Goal: Transaction & Acquisition: Purchase product/service

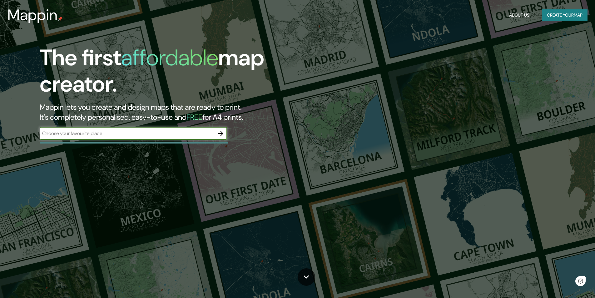
click at [171, 130] on input "text" at bounding box center [127, 133] width 175 height 7
type input "º"
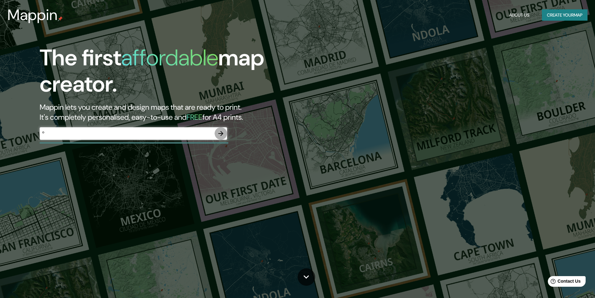
click button "button" at bounding box center [220, 133] width 12 height 12
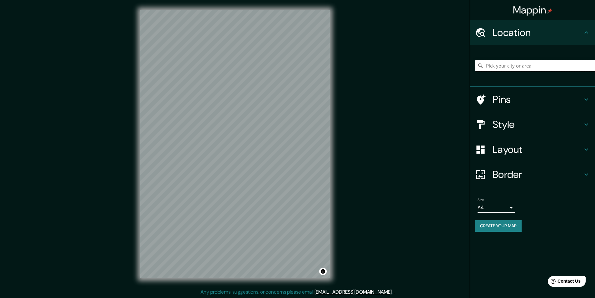
click at [522, 67] on input "Pick your city or area" at bounding box center [535, 65] width 120 height 11
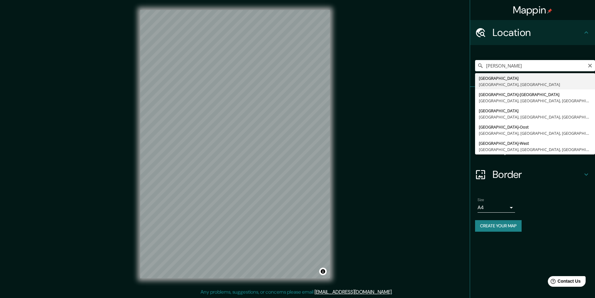
type input "Amsterdam, North Holland, Netherlands"
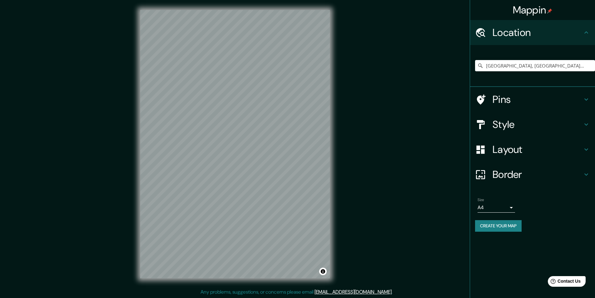
click at [517, 173] on h4 "Border" at bounding box center [537, 174] width 90 height 12
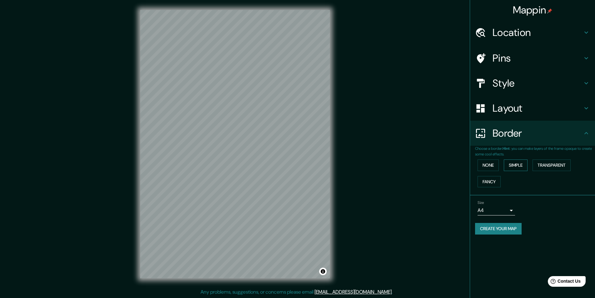
click at [516, 165] on button "Simple" at bounding box center [516, 165] width 24 height 12
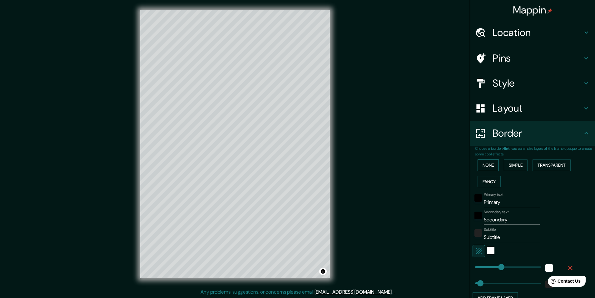
click at [489, 166] on button "None" at bounding box center [487, 165] width 21 height 12
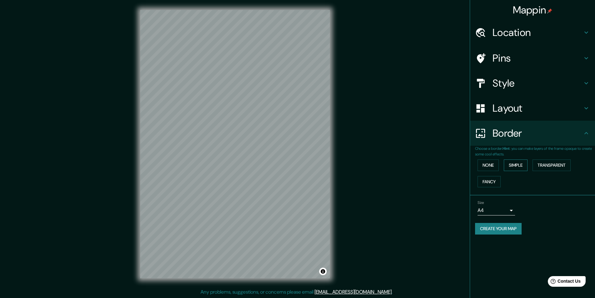
click at [520, 164] on button "Simple" at bounding box center [516, 165] width 24 height 12
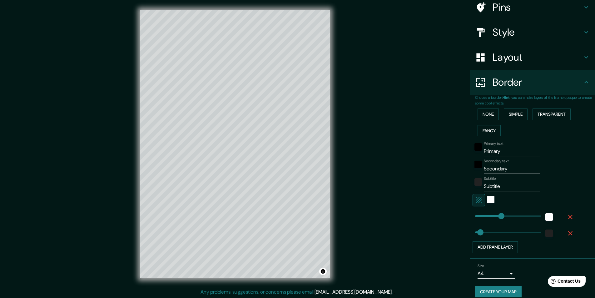
scroll to position [58, 0]
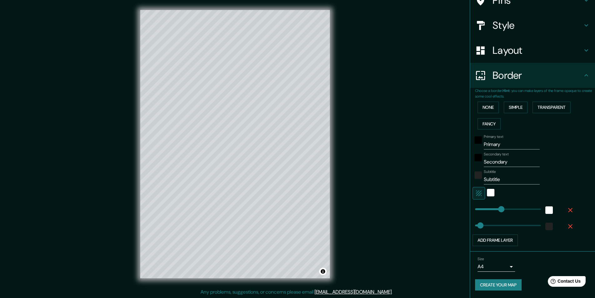
type input "243"
click at [507, 142] on input "Primary" at bounding box center [512, 144] width 56 height 10
drag, startPoint x: 496, startPoint y: 148, endPoint x: 463, endPoint y: 155, distance: 34.2
click at [424, 165] on div "Mappin Location Amsterdam, North Holland, Netherlands Pins Style Layout Border …" at bounding box center [297, 149] width 595 height 298
type input "243"
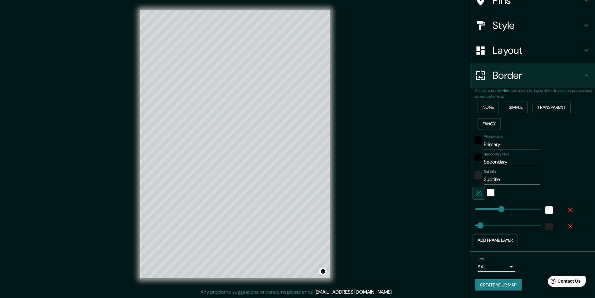
type input "49"
type input "A"
type input "243"
type input "49"
type input "Am"
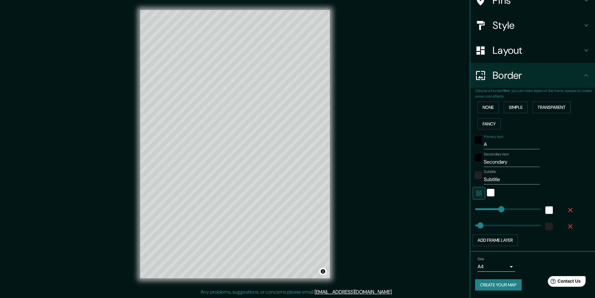
type input "243"
type input "49"
type input "Amd"
type input "243"
type input "49"
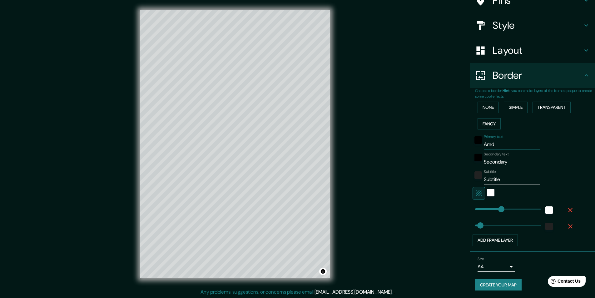
type input "Am"
type input "243"
type input "49"
type input "Ams"
type input "243"
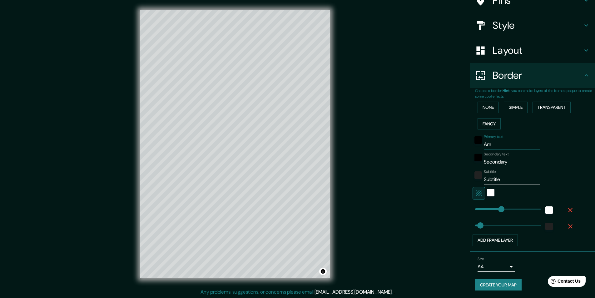
type input "49"
type input "Amst"
type input "243"
type input "49"
type input "Amste"
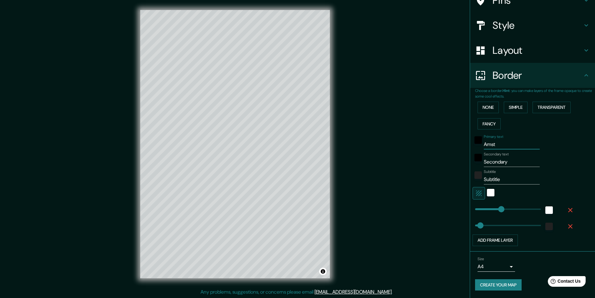
type input "243"
type input "49"
type input "Amster"
type input "243"
type input "49"
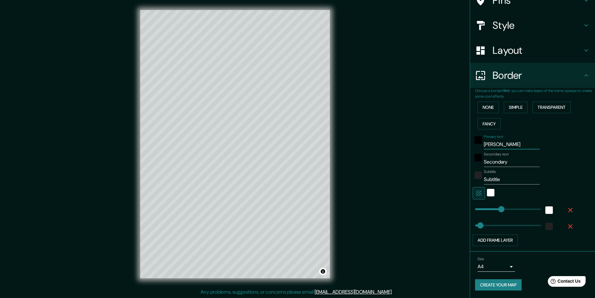
type input "Amsterd"
type input "243"
type input "49"
type input "Amsterda"
type input "243"
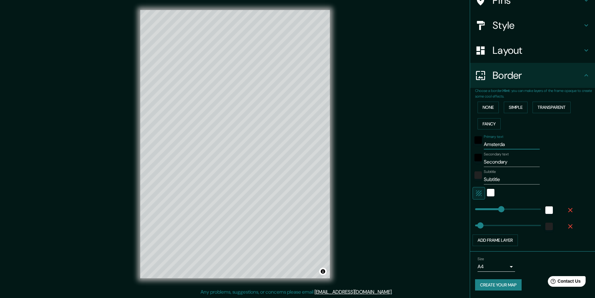
type input "49"
type input "Amsterdam"
type input "243"
type input "49"
type input "Amsterdam"
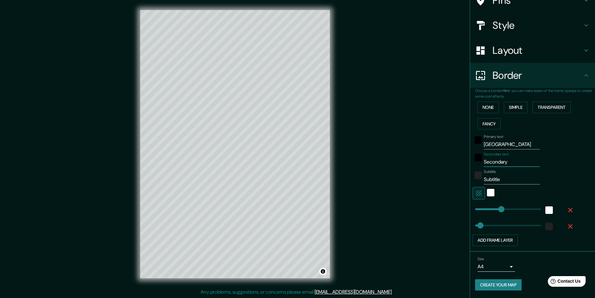
drag, startPoint x: 512, startPoint y: 161, endPoint x: 405, endPoint y: 167, distance: 107.5
click at [423, 171] on div "Mappin Location Amsterdam, North Holland, Netherlands Pins Style Layout Border …" at bounding box center [297, 149] width 595 height 298
type input "243"
type input "49"
type input "n"
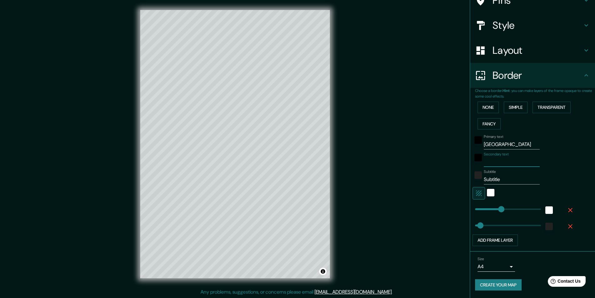
type input "243"
type input "49"
type input "ne"
type input "243"
type input "49"
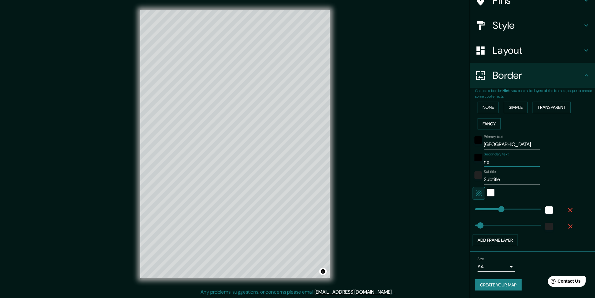
type input "net"
type input "243"
type input "49"
type input "ne"
type input "243"
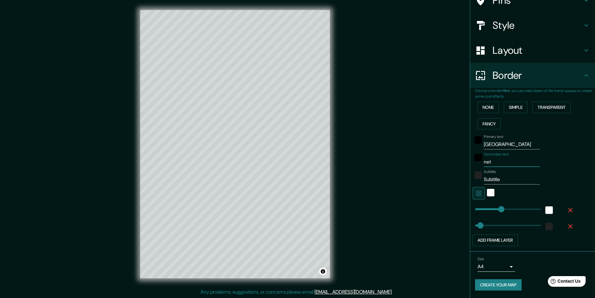
type input "49"
type input "n"
type input "243"
type input "49"
type input "ne"
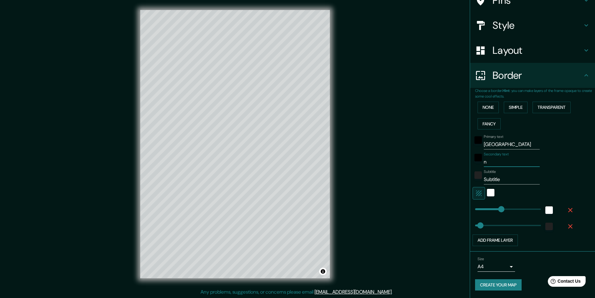
type input "243"
type input "49"
type input "net"
type input "243"
type input "49"
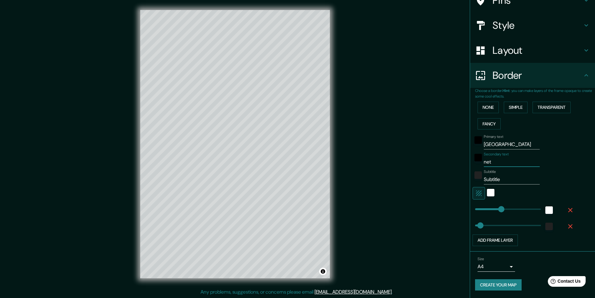
type input "neth"
type input "243"
type input "49"
type input "nethe"
type input "243"
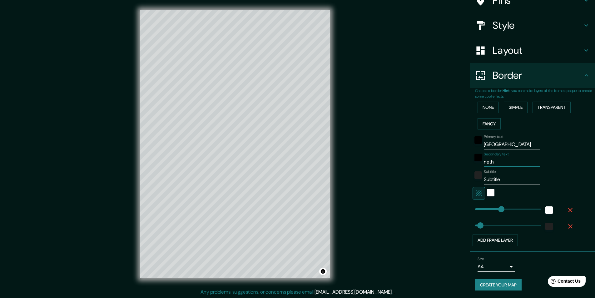
type input "49"
type input "nether"
type input "243"
type input "49"
type input "netherl"
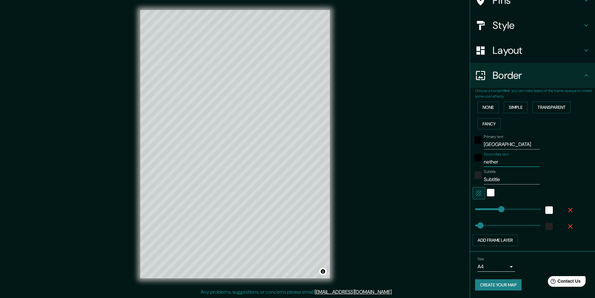
type input "243"
type input "49"
type input "netherla"
type input "243"
type input "49"
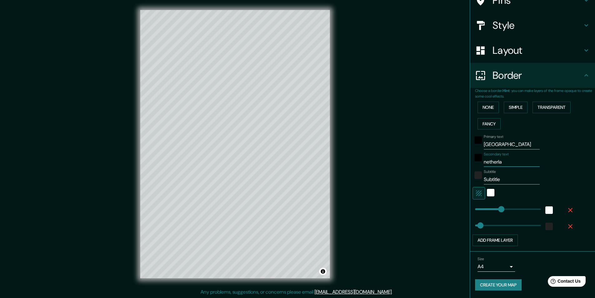
type input "netherlan"
type input "243"
type input "49"
type input "netherland"
type input "243"
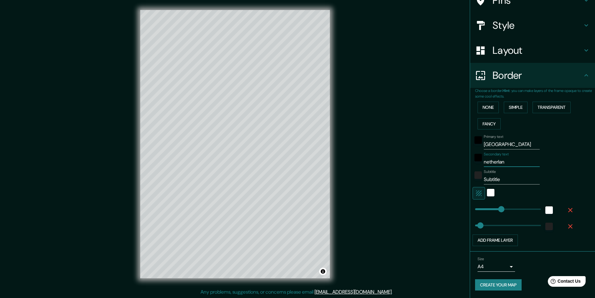
type input "49"
type input "netherlands"
type input "243"
type input "49"
type input "243"
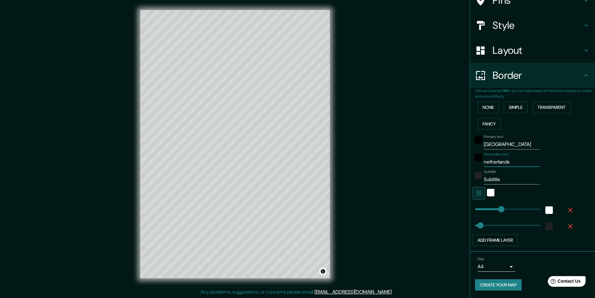
type input "netherlands"
type input "207"
drag, startPoint x: 497, startPoint y: 210, endPoint x: 493, endPoint y: 210, distance: 4.1
type input "49"
drag, startPoint x: 498, startPoint y: 178, endPoint x: 426, endPoint y: 174, distance: 72.2
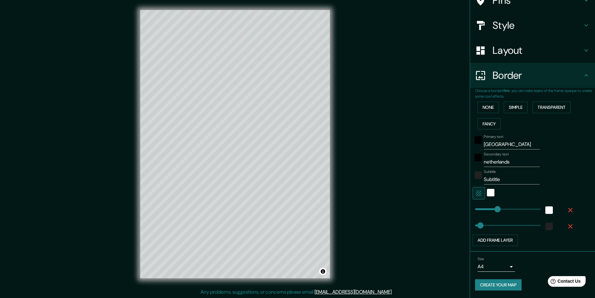
click at [429, 175] on div "Mappin Location Amsterdam, North Holland, Netherlands Pins Style Layout Border …" at bounding box center [297, 149] width 595 height 298
type input "49"
type input "40"
drag, startPoint x: 494, startPoint y: 209, endPoint x: 475, endPoint y: 210, distance: 19.1
type input "49"
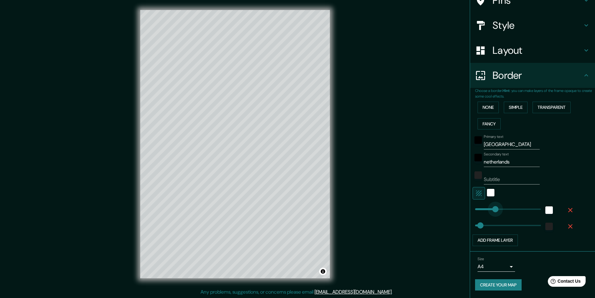
type input "187"
drag, startPoint x: 474, startPoint y: 209, endPoint x: 490, endPoint y: 209, distance: 16.9
type input "49"
type input "314"
drag, startPoint x: 486, startPoint y: 209, endPoint x: 505, endPoint y: 209, distance: 19.4
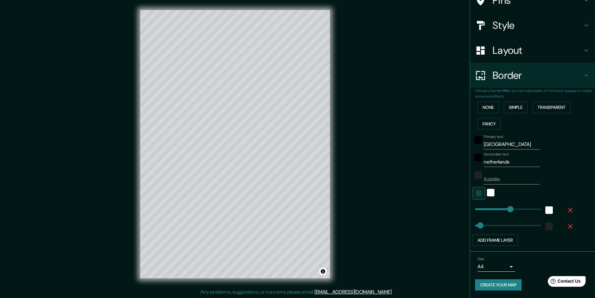
type input "49"
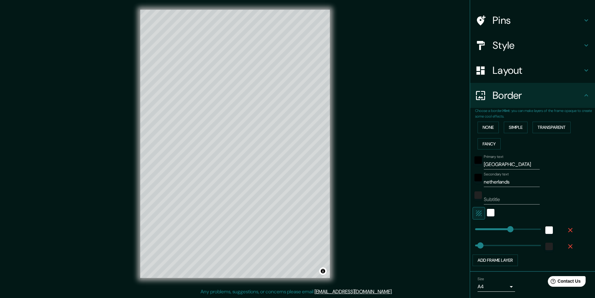
scroll to position [0, 0]
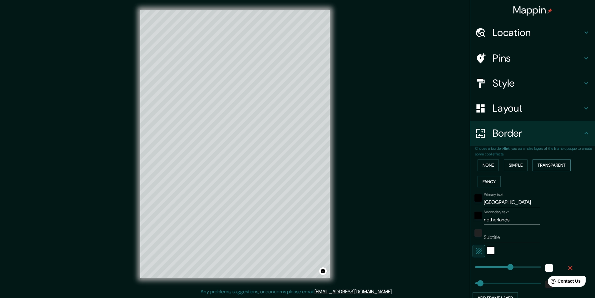
click at [549, 166] on button "Transparent" at bounding box center [551, 165] width 38 height 12
click at [513, 169] on button "Simple" at bounding box center [516, 165] width 24 height 12
click at [513, 168] on button "Simple" at bounding box center [516, 165] width 24 height 12
type input "49"
click at [481, 172] on div "None Simple Transparent Fancy" at bounding box center [535, 173] width 120 height 33
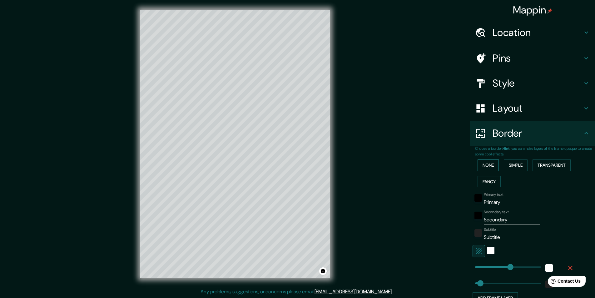
click at [481, 167] on button "None" at bounding box center [487, 165] width 21 height 12
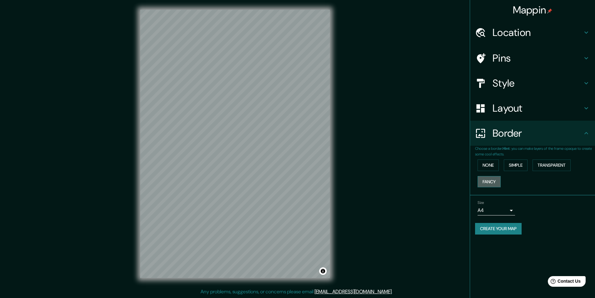
click at [490, 185] on button "Fancy" at bounding box center [488, 182] width 23 height 12
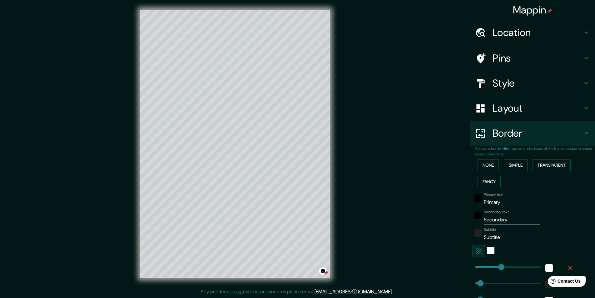
click at [323, 274] on div at bounding box center [325, 272] width 5 height 5
click at [324, 271] on button "Toggle attribution" at bounding box center [322, 270] width 7 height 7
click at [325, 272] on button "Toggle attribution" at bounding box center [322, 270] width 7 height 7
click at [545, 164] on button "Transparent" at bounding box center [551, 165] width 38 height 12
click at [507, 160] on button "Simple" at bounding box center [516, 165] width 24 height 12
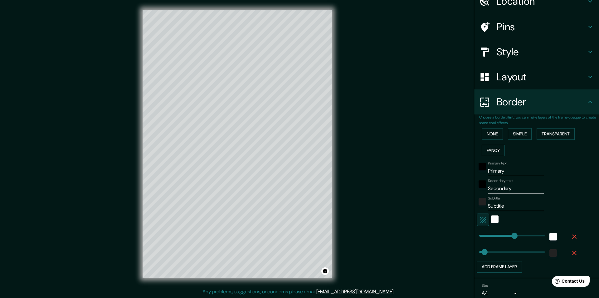
click at [484, 289] on body "Mappin Location Amsterdam, North Holland, Netherlands Pins Style Layout Border …" at bounding box center [299, 149] width 599 height 298
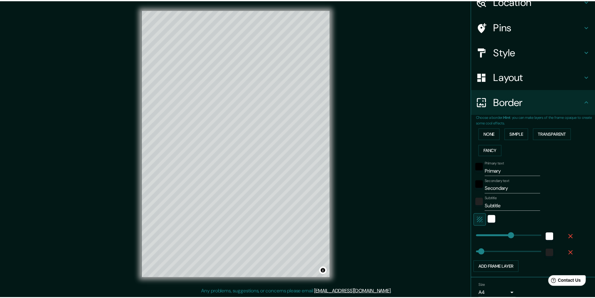
scroll to position [32, 0]
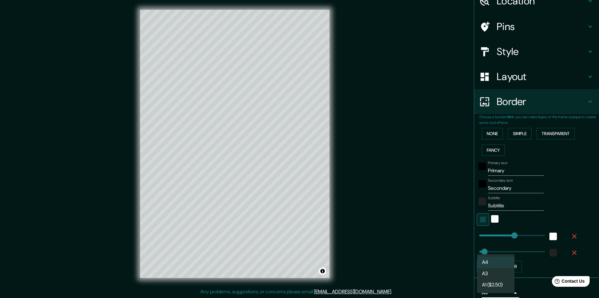
click at [492, 273] on li "A3" at bounding box center [495, 273] width 37 height 11
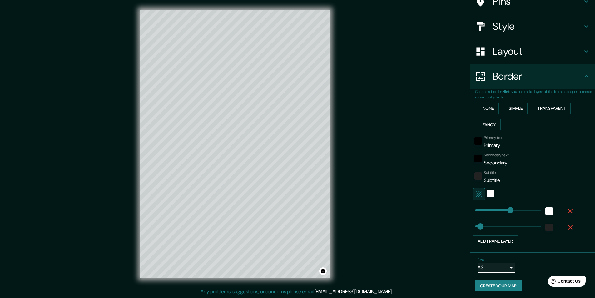
scroll to position [58, 0]
click at [505, 282] on button "Create your map" at bounding box center [498, 285] width 47 height 12
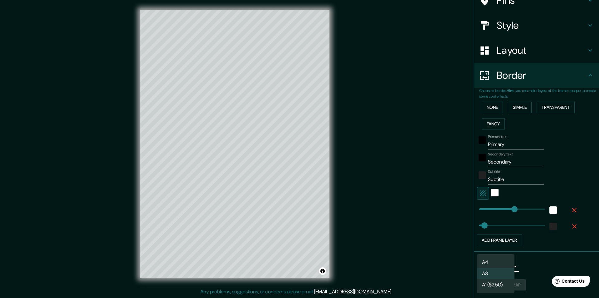
click at [509, 267] on body "Mappin Location Amsterdam, North Holland, Netherlands Pins Style Layout Border …" at bounding box center [299, 149] width 599 height 298
click at [493, 263] on li "A4" at bounding box center [495, 261] width 37 height 11
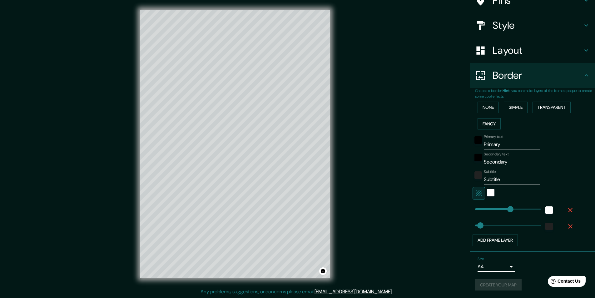
click at [495, 263] on body "Mappin Location Amsterdam, North Holland, Netherlands Pins Style Layout Border …" at bounding box center [297, 149] width 595 height 298
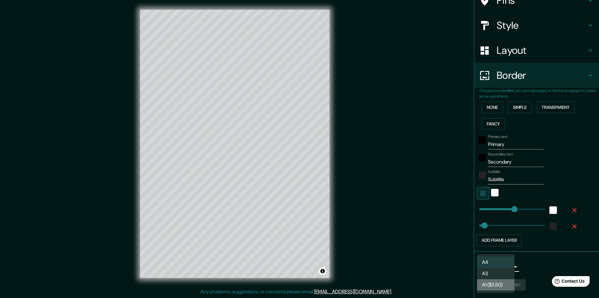
click at [497, 285] on li "A1 ($2.50)" at bounding box center [495, 284] width 37 height 11
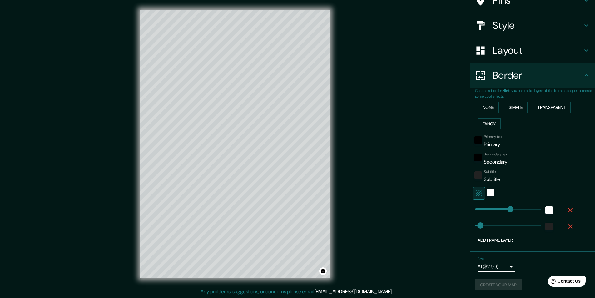
click at [496, 267] on body "Mappin Location Amsterdam, North Holland, Netherlands Pins Style Layout Border …" at bounding box center [297, 149] width 595 height 298
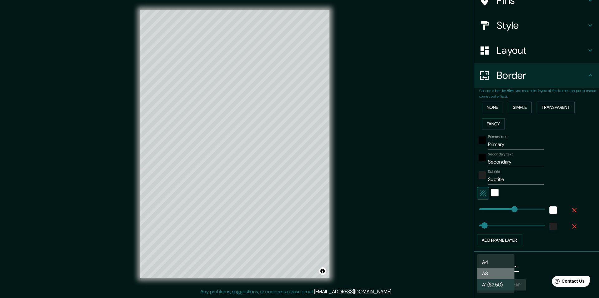
click at [494, 274] on li "A3" at bounding box center [495, 273] width 37 height 11
type input "a4"
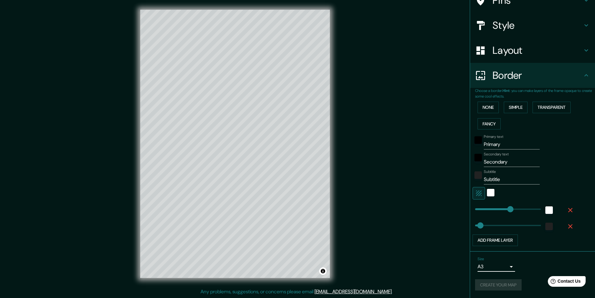
click at [8, 0] on html "Mappin Location Amsterdam, North Holland, Netherlands Pins Style Layout Border …" at bounding box center [297, 149] width 595 height 298
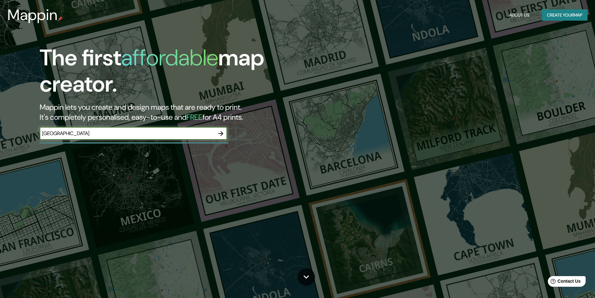
type input "madrid"
click at [219, 135] on icon "button" at bounding box center [220, 133] width 7 height 7
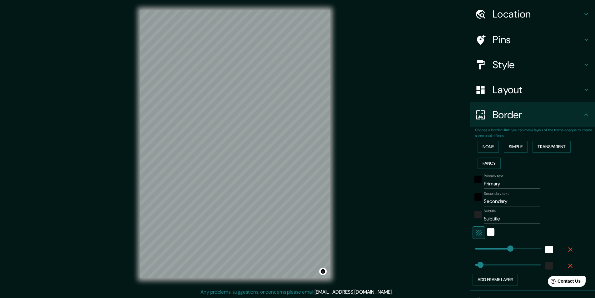
type input "362"
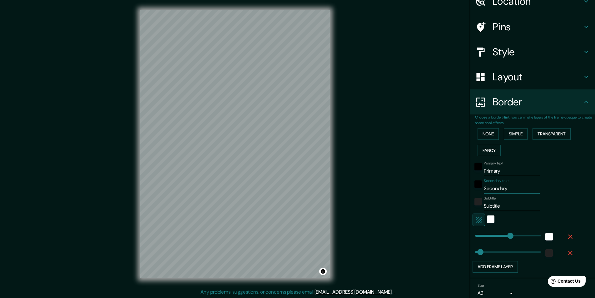
drag, startPoint x: 495, startPoint y: 190, endPoint x: 402, endPoint y: 182, distance: 92.4
click at [402, 184] on div "Mappin Location Pins Style Layout Border Choose a border. Hint : you can make l…" at bounding box center [297, 149] width 595 height 298
click at [485, 151] on button "Fancy" at bounding box center [488, 151] width 23 height 12
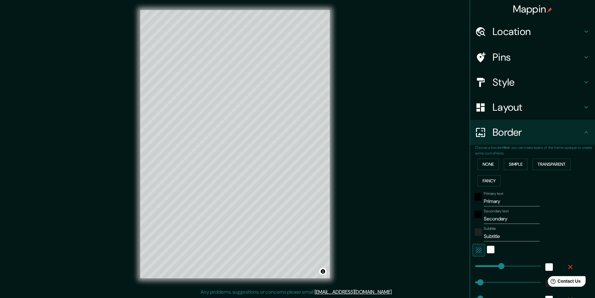
scroll to position [0, 0]
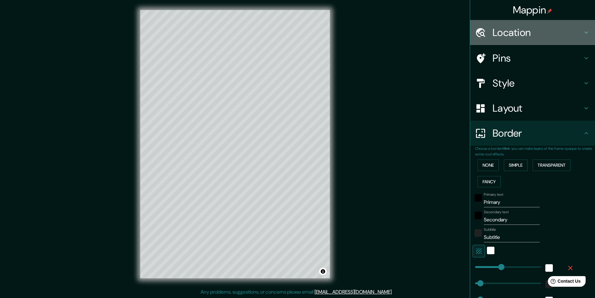
click at [510, 32] on h4 "Location" at bounding box center [537, 32] width 90 height 12
type input "243"
type input "49"
type input "24"
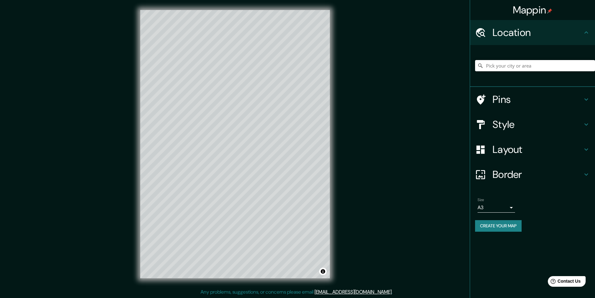
click at [509, 66] on input "Pick your city or area" at bounding box center [535, 65] width 120 height 11
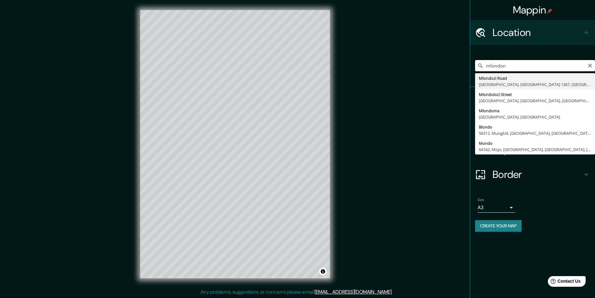
click at [490, 64] on input "mlondon" at bounding box center [535, 65] width 120 height 11
type input "[GEOGRAPHIC_DATA], [GEOGRAPHIC_DATA], [GEOGRAPHIC_DATA], [GEOGRAPHIC_DATA]"
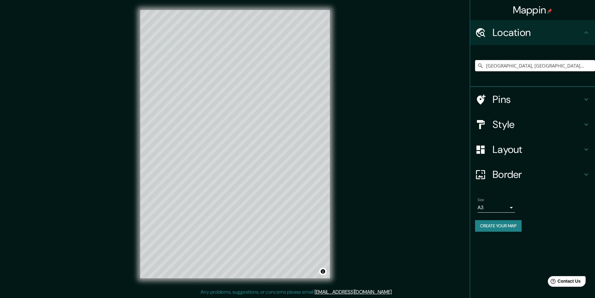
click at [504, 129] on h4 "Style" at bounding box center [537, 124] width 90 height 12
type input "243"
type input "49"
type input "24"
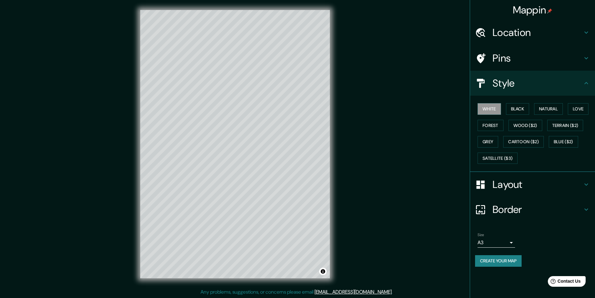
click at [496, 86] on h4 "Style" at bounding box center [537, 83] width 90 height 12
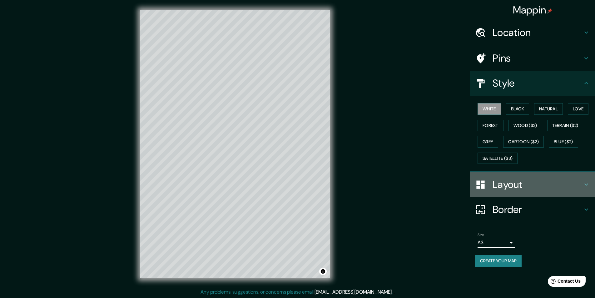
click at [542, 190] on div "Layout" at bounding box center [532, 184] width 125 height 25
type input "243"
type input "49"
type input "24"
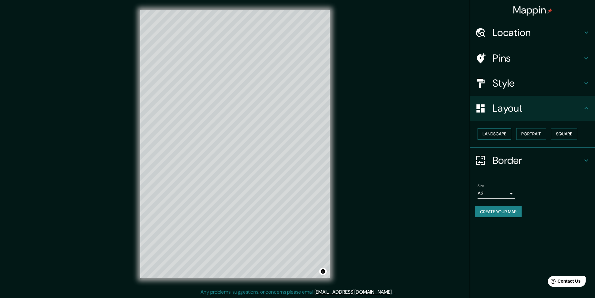
click at [507, 132] on button "Landscape" at bounding box center [494, 134] width 34 height 12
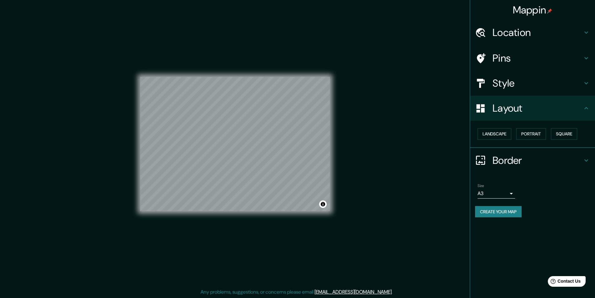
click at [549, 139] on div "Landscape Portrait Square" at bounding box center [535, 134] width 120 height 17
click at [537, 132] on button "Portrait" at bounding box center [531, 134] width 30 height 12
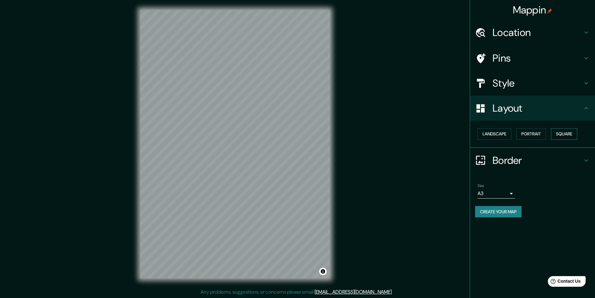
click at [564, 131] on button "Square" at bounding box center [564, 134] width 26 height 12
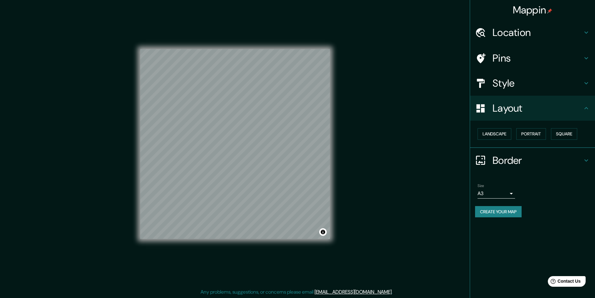
click at [515, 130] on div "Landscape Portrait Square" at bounding box center [535, 134] width 120 height 17
click at [510, 191] on body "Mappin Location London, Greater London, England, United Kingdom Pins Style Layo…" at bounding box center [297, 149] width 595 height 298
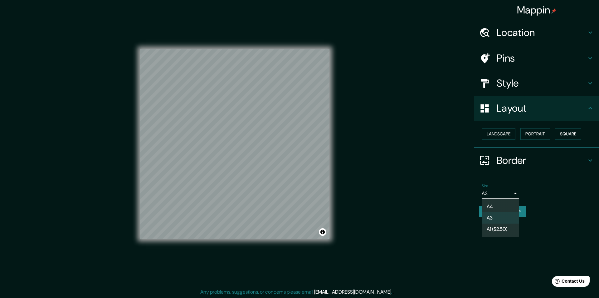
click at [515, 188] on div at bounding box center [299, 149] width 599 height 298
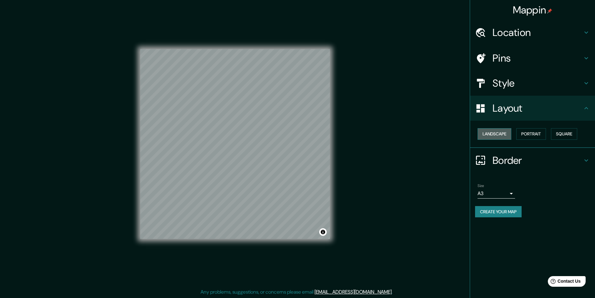
click at [499, 130] on button "Landscape" at bounding box center [494, 134] width 34 height 12
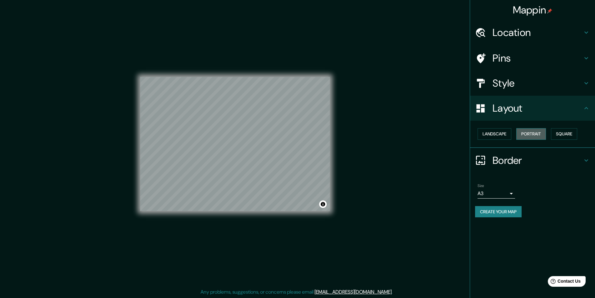
drag, startPoint x: 528, startPoint y: 135, endPoint x: 530, endPoint y: 133, distance: 3.3
click at [528, 135] on button "Portrait" at bounding box center [531, 134] width 30 height 12
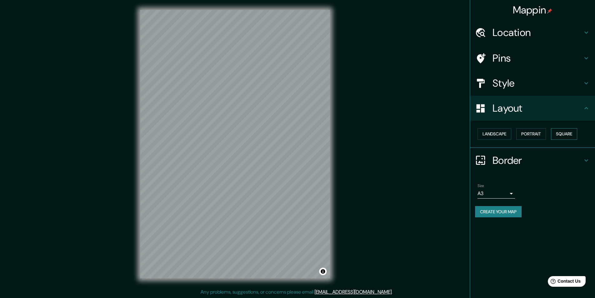
click at [577, 134] on button "Square" at bounding box center [564, 134] width 26 height 12
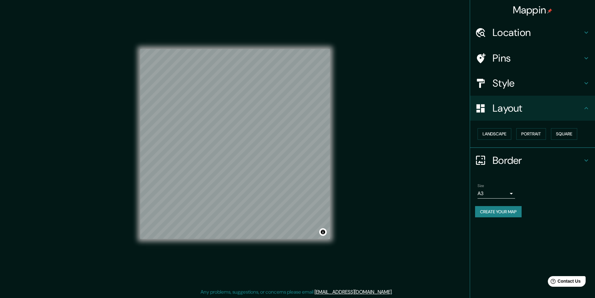
click at [523, 157] on h4 "Border" at bounding box center [537, 160] width 90 height 12
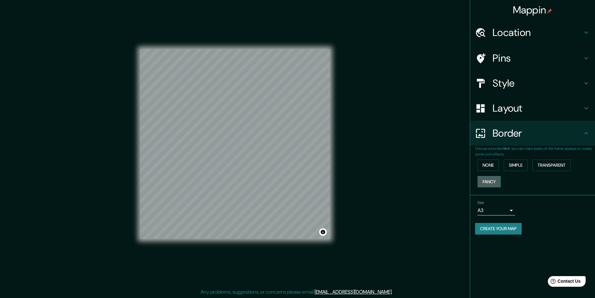
click at [488, 181] on button "Fancy" at bounding box center [488, 182] width 23 height 12
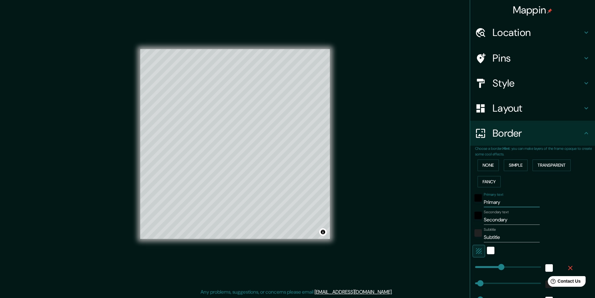
drag, startPoint x: 493, startPoint y: 201, endPoint x: 429, endPoint y: 202, distance: 64.0
click at [431, 202] on div "Mappin Location London, Greater London, England, United Kingdom Pins Style Layo…" at bounding box center [297, 149] width 595 height 298
type input "243"
type input "49"
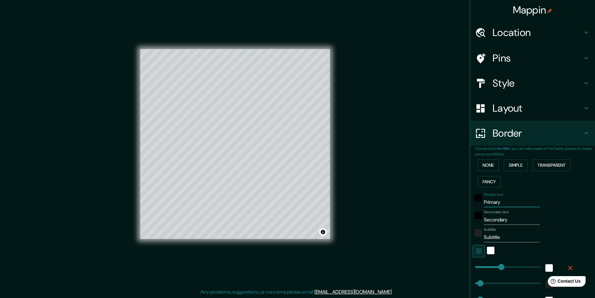
type input "24"
type input "L"
type input "243"
type input "49"
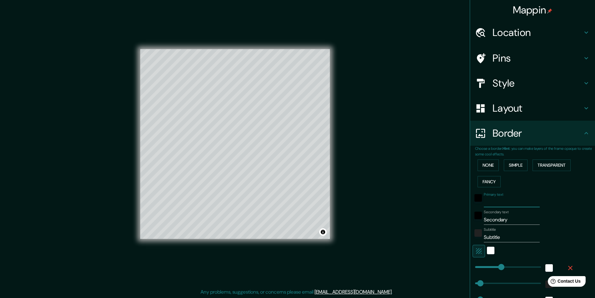
type input "24"
type input "Lo"
type input "243"
type input "49"
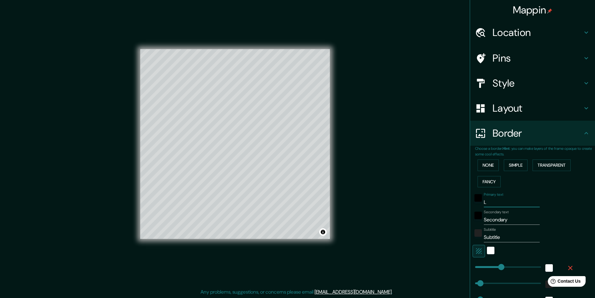
type input "24"
type input "Lon"
type input "243"
type input "49"
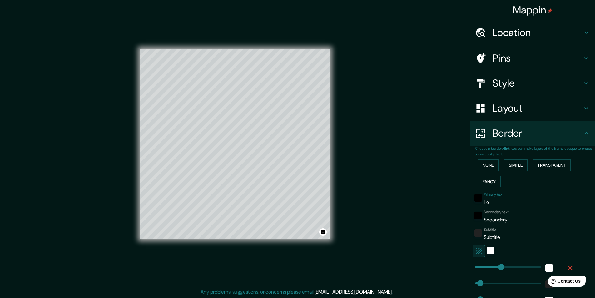
type input "24"
type input "Lond"
type input "243"
type input "49"
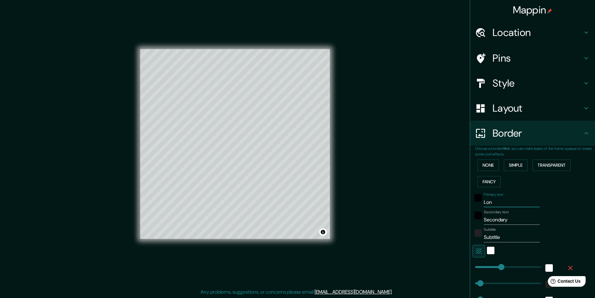
type input "24"
type input "Londoi"
type input "243"
type input "49"
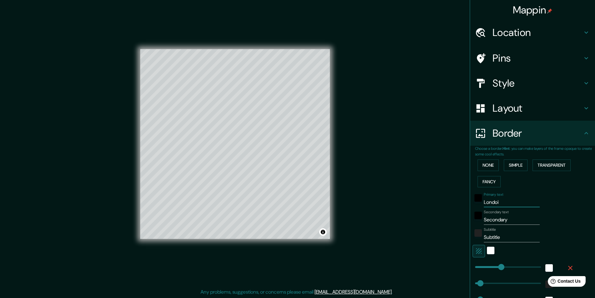
type input "24"
type input "Londo"
type input "243"
type input "49"
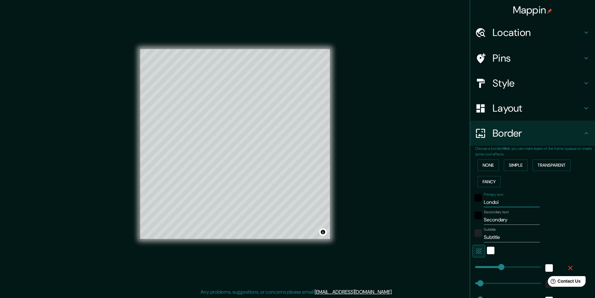
type input "24"
type input "[GEOGRAPHIC_DATA]"
type input "243"
type input "49"
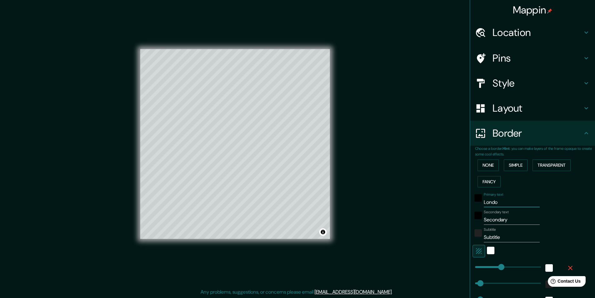
type input "24"
type input "[GEOGRAPHIC_DATA]"
drag, startPoint x: 515, startPoint y: 219, endPoint x: 421, endPoint y: 229, distance: 95.0
click at [422, 229] on div "Mappin Location London, Greater London, England, United Kingdom Pins Style Layo…" at bounding box center [297, 149] width 595 height 298
type input "243"
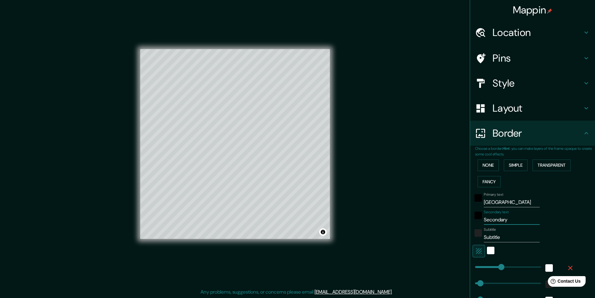
type input "49"
type input "24"
type input "u"
type input "243"
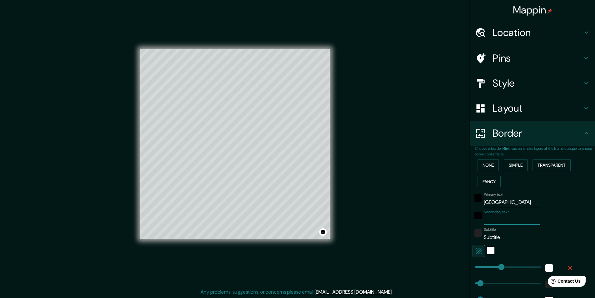
type input "49"
type input "24"
type input "un"
type input "243"
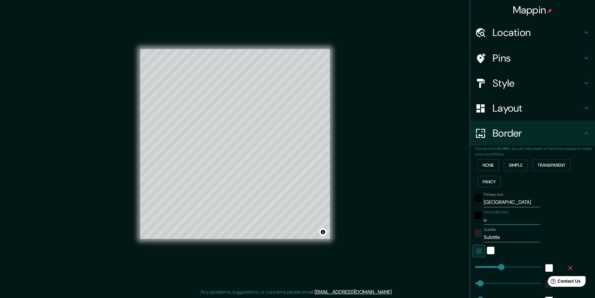
type input "49"
type input "24"
type input "uni"
type input "243"
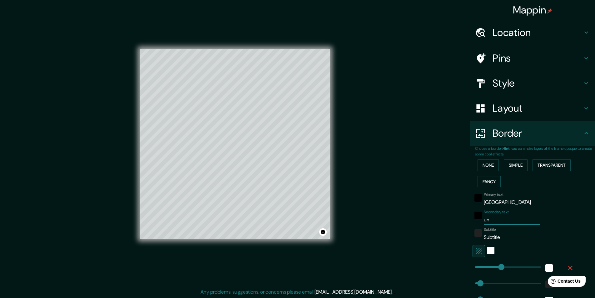
type input "49"
type input "24"
type input "unit"
type input "243"
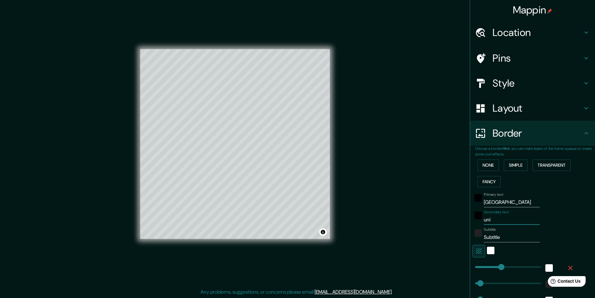
type input "49"
type input "24"
type input "unite"
type input "243"
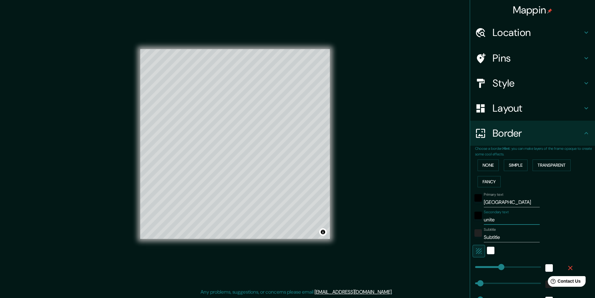
type input "49"
type input "24"
type input "united"
type input "243"
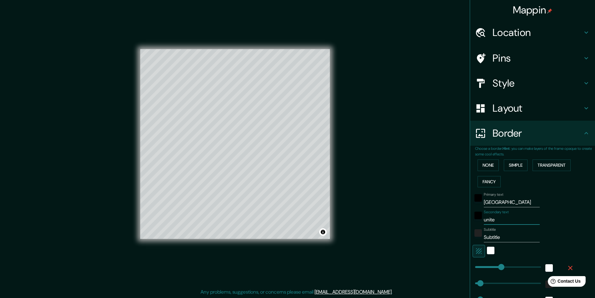
type input "49"
type input "24"
type input "united"
type input "243"
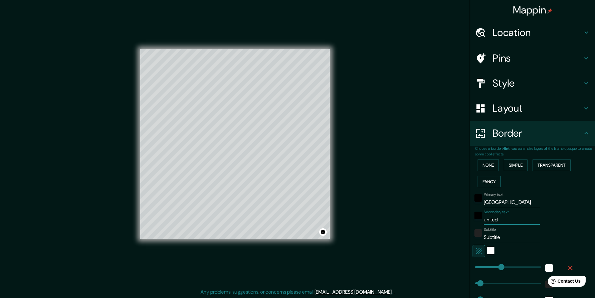
type input "49"
type input "24"
drag, startPoint x: 492, startPoint y: 239, endPoint x: 436, endPoint y: 244, distance: 56.2
click at [423, 247] on div "Mappin Location London, Greater London, England, United Kingdom Pins Style Layo…" at bounding box center [297, 149] width 595 height 298
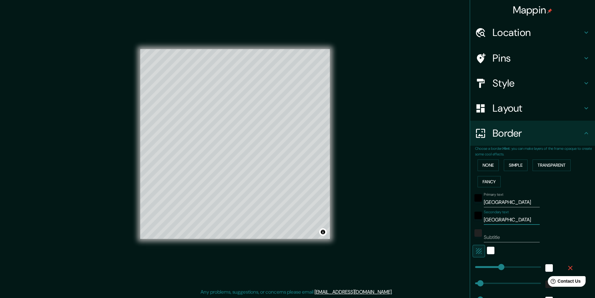
drag, startPoint x: 477, startPoint y: 219, endPoint x: 405, endPoint y: 222, distance: 72.5
click at [405, 222] on div "Mappin Location London, Greater London, England, United Kingdom Pins Style Layo…" at bounding box center [297, 149] width 595 height 298
click at [505, 237] on input "Subtitle" at bounding box center [512, 237] width 56 height 10
paste input "[GEOGRAPHIC_DATA]"
drag, startPoint x: 517, startPoint y: 219, endPoint x: 402, endPoint y: 224, distance: 115.0
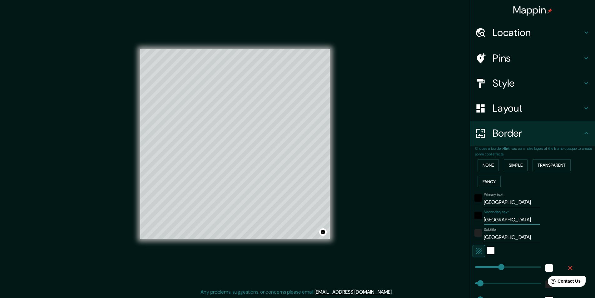
click at [380, 227] on div "Mappin Location London, Greater London, England, United Kingdom Pins Style Layo…" at bounding box center [297, 149] width 595 height 298
click at [484, 236] on input "[GEOGRAPHIC_DATA]" at bounding box center [512, 237] width 56 height 10
click at [499, 236] on input "United kingdom" at bounding box center [512, 237] width 56 height 10
click at [518, 90] on div "Style" at bounding box center [532, 83] width 125 height 25
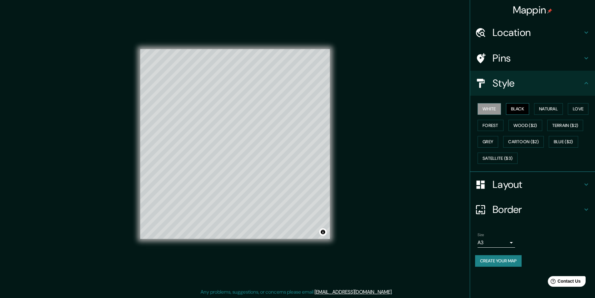
click at [517, 105] on button "Black" at bounding box center [517, 109] width 23 height 12
click at [551, 104] on button "Natural" at bounding box center [548, 109] width 29 height 12
click at [588, 107] on button "Love" at bounding box center [578, 109] width 21 height 12
click at [489, 128] on button "Forest" at bounding box center [490, 126] width 26 height 12
click at [527, 121] on button "Wood ($2)" at bounding box center [525, 126] width 34 height 12
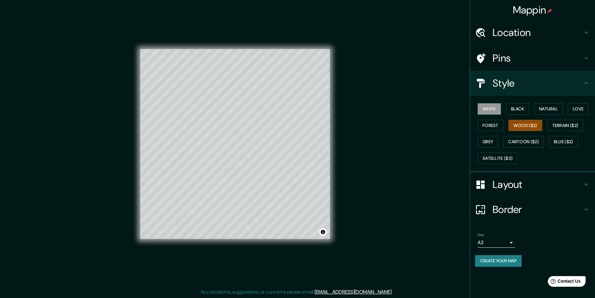
click at [500, 114] on button "White" at bounding box center [488, 109] width 23 height 12
click at [509, 31] on h4 "Location" at bounding box center [537, 32] width 90 height 12
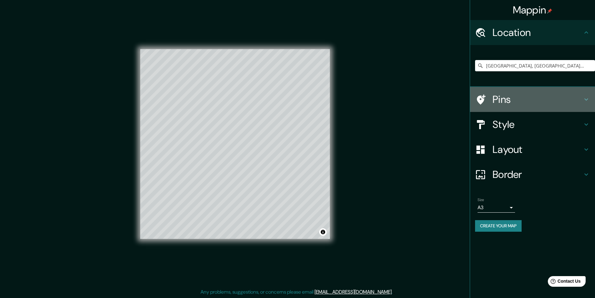
click at [523, 108] on div "Pins" at bounding box center [532, 99] width 125 height 25
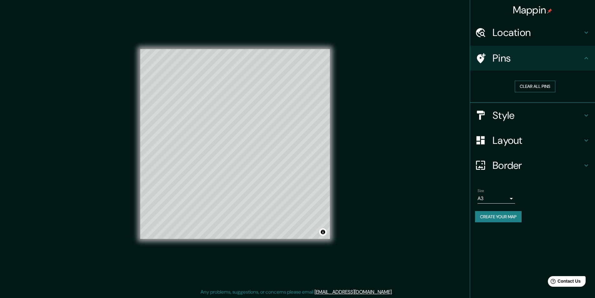
click at [537, 84] on button "Clear all pins" at bounding box center [535, 87] width 41 height 12
click at [533, 86] on button "Clear all pins" at bounding box center [535, 87] width 41 height 12
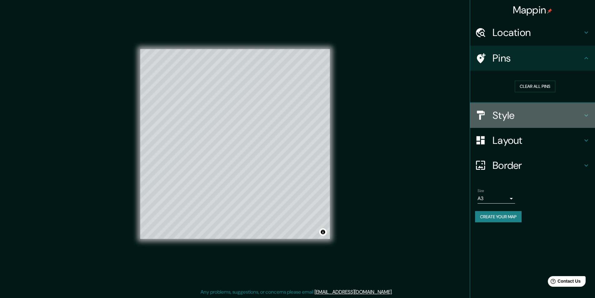
click at [537, 121] on div "Style" at bounding box center [532, 115] width 125 height 25
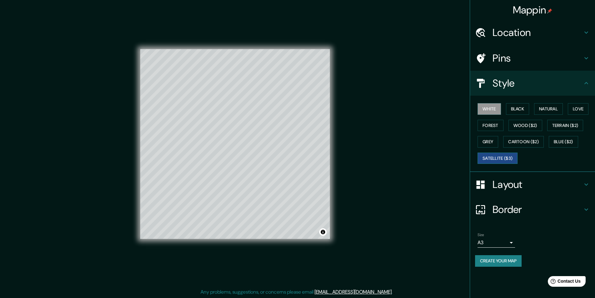
click at [510, 158] on button "Satellite ($3)" at bounding box center [497, 158] width 40 height 12
click at [499, 109] on button "White" at bounding box center [488, 109] width 23 height 12
click at [557, 175] on div "Layout" at bounding box center [532, 184] width 125 height 25
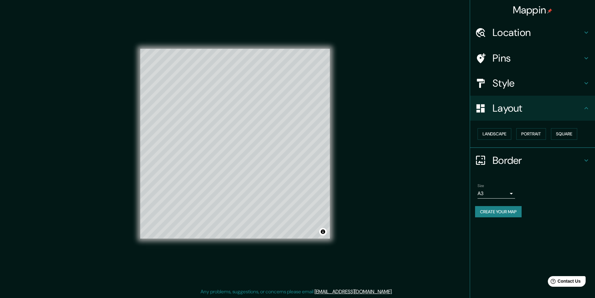
click at [539, 162] on h4 "Border" at bounding box center [537, 160] width 90 height 12
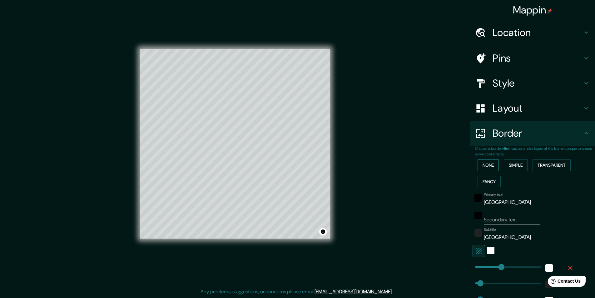
click at [485, 165] on button "None" at bounding box center [487, 165] width 21 height 12
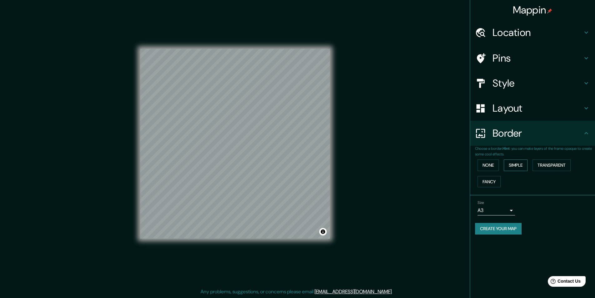
click at [506, 162] on button "Simple" at bounding box center [516, 165] width 24 height 12
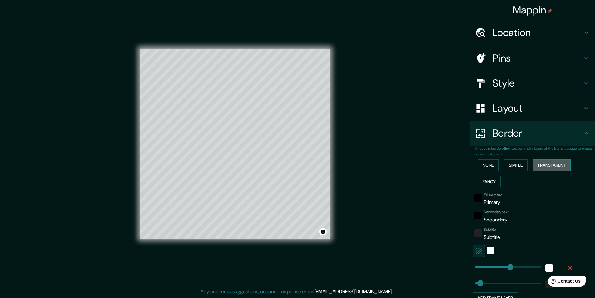
click at [536, 161] on button "Transparent" at bounding box center [551, 165] width 38 height 12
click at [485, 178] on button "Fancy" at bounding box center [488, 182] width 23 height 12
click at [513, 168] on button "Simple" at bounding box center [516, 165] width 24 height 12
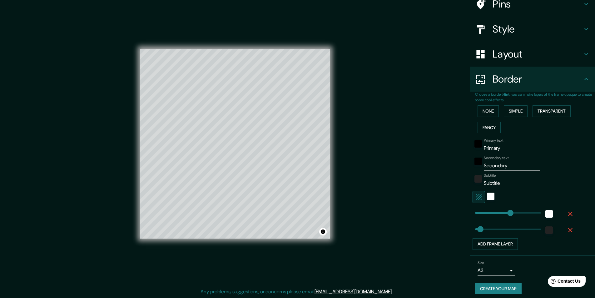
scroll to position [58, 0]
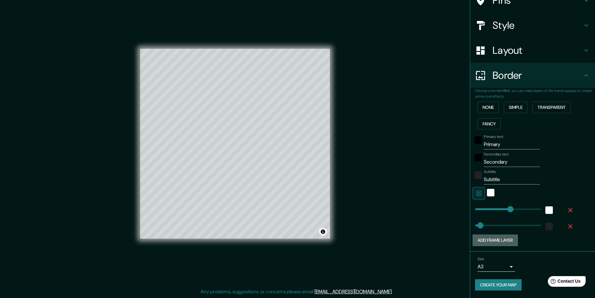
click at [495, 237] on button "Add frame layer" at bounding box center [494, 240] width 45 height 12
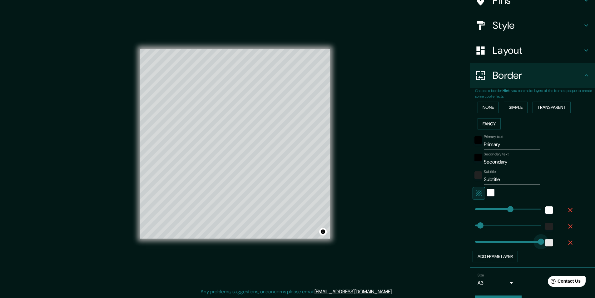
drag, startPoint x: 494, startPoint y: 242, endPoint x: 544, endPoint y: 240, distance: 50.6
drag, startPoint x: 531, startPoint y: 240, endPoint x: 453, endPoint y: 241, distance: 77.7
drag, startPoint x: 471, startPoint y: 240, endPoint x: 565, endPoint y: 239, distance: 93.4
drag, startPoint x: 519, startPoint y: 241, endPoint x: 464, endPoint y: 225, distance: 57.8
drag, startPoint x: 473, startPoint y: 224, endPoint x: 585, endPoint y: 220, distance: 111.5
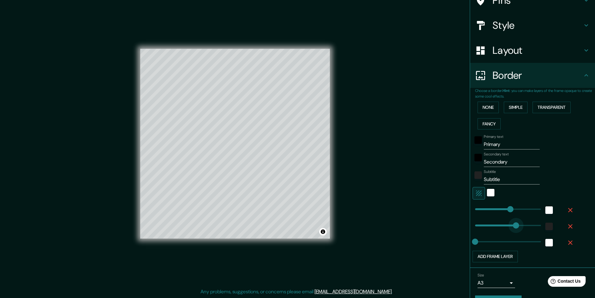
drag, startPoint x: 537, startPoint y: 227, endPoint x: 440, endPoint y: 225, distance: 96.8
drag, startPoint x: 472, startPoint y: 223, endPoint x: 490, endPoint y: 224, distance: 17.8
drag, startPoint x: 490, startPoint y: 224, endPoint x: 500, endPoint y: 224, distance: 10.9
drag, startPoint x: 502, startPoint y: 225, endPoint x: 514, endPoint y: 225, distance: 12.2
drag, startPoint x: 511, startPoint y: 225, endPoint x: 519, endPoint y: 224, distance: 7.9
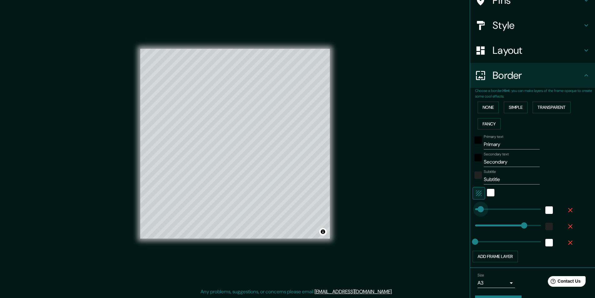
drag, startPoint x: 490, startPoint y: 209, endPoint x: 475, endPoint y: 209, distance: 15.0
drag, startPoint x: 478, startPoint y: 211, endPoint x: 498, endPoint y: 211, distance: 19.4
drag, startPoint x: 495, startPoint y: 210, endPoint x: 521, endPoint y: 210, distance: 26.2
drag, startPoint x: 510, startPoint y: 208, endPoint x: 533, endPoint y: 207, distance: 23.4
drag, startPoint x: 513, startPoint y: 228, endPoint x: 442, endPoint y: 225, distance: 71.2
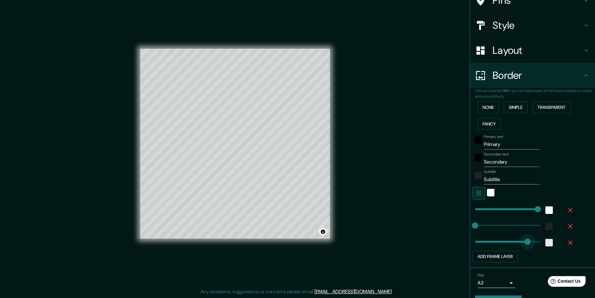
drag, startPoint x: 473, startPoint y: 240, endPoint x: 541, endPoint y: 239, distance: 68.1
drag, startPoint x: 521, startPoint y: 239, endPoint x: 438, endPoint y: 241, distance: 83.1
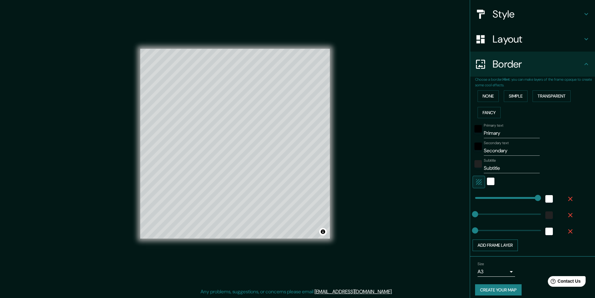
scroll to position [74, 0]
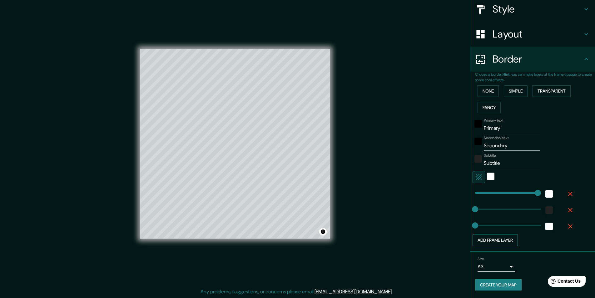
click at [505, 238] on button "Add frame layer" at bounding box center [494, 240] width 45 height 12
drag, startPoint x: 497, startPoint y: 242, endPoint x: 474, endPoint y: 242, distance: 23.7
drag, startPoint x: 493, startPoint y: 239, endPoint x: 505, endPoint y: 240, distance: 12.5
click at [494, 253] on button "Add frame layer" at bounding box center [494, 256] width 45 height 12
click at [495, 254] on span at bounding box center [498, 257] width 6 height 6
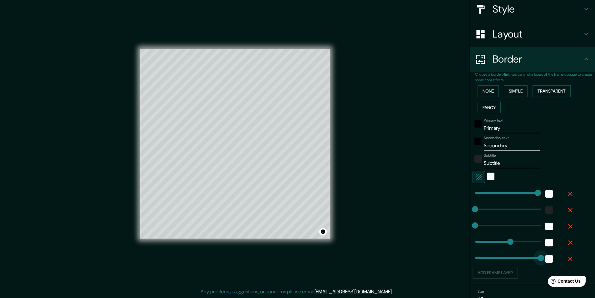
drag, startPoint x: 491, startPoint y: 257, endPoint x: 570, endPoint y: 256, distance: 79.0
drag, startPoint x: 508, startPoint y: 250, endPoint x: 574, endPoint y: 250, distance: 66.5
click at [574, 250] on div "Primary text Primary Secondary text Secondary Subtitle Subtitle Add frame layer" at bounding box center [535, 197] width 120 height 163
click at [568, 194] on icon "button" at bounding box center [570, 193] width 4 height 4
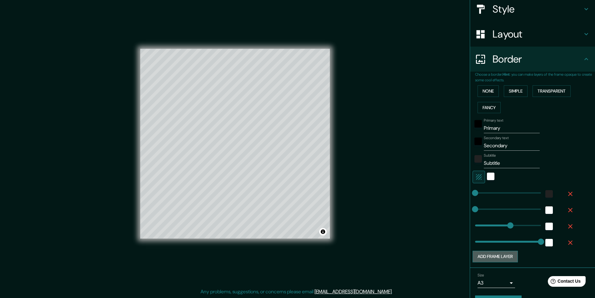
click at [505, 255] on button "Add frame layer" at bounding box center [494, 256] width 45 height 12
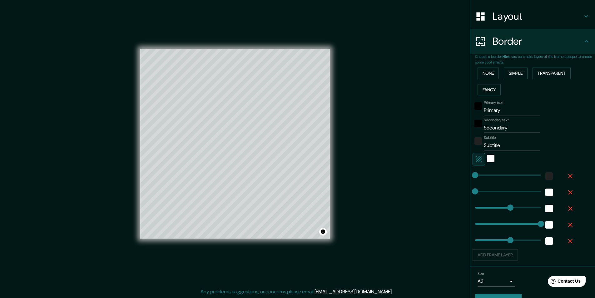
scroll to position [105, 0]
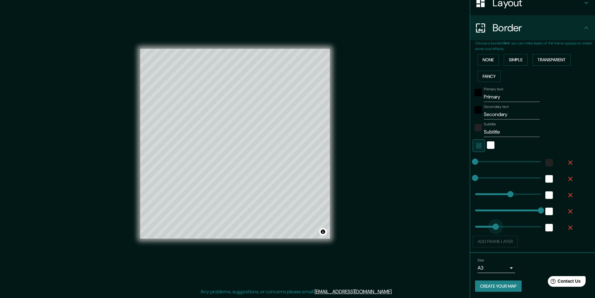
drag, startPoint x: 491, startPoint y: 229, endPoint x: 467, endPoint y: 227, distance: 24.1
drag, startPoint x: 476, startPoint y: 227, endPoint x: 493, endPoint y: 227, distance: 16.9
drag, startPoint x: 511, startPoint y: 211, endPoint x: 460, endPoint y: 213, distance: 50.6
drag, startPoint x: 492, startPoint y: 194, endPoint x: 445, endPoint y: 173, distance: 52.0
drag, startPoint x: 447, startPoint y: 227, endPoint x: 463, endPoint y: 229, distance: 16.3
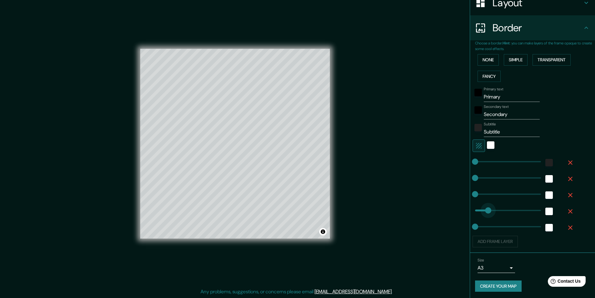
drag, startPoint x: 471, startPoint y: 209, endPoint x: 483, endPoint y: 209, distance: 11.9
drag, startPoint x: 482, startPoint y: 209, endPoint x: 465, endPoint y: 208, distance: 17.2
drag, startPoint x: 472, startPoint y: 192, endPoint x: 480, endPoint y: 192, distance: 8.1
drag, startPoint x: 480, startPoint y: 192, endPoint x: 497, endPoint y: 194, distance: 17.3
drag
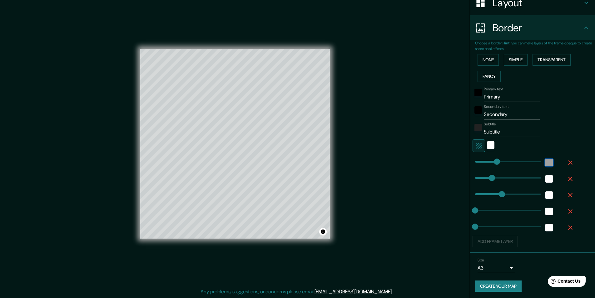
click at [545, 163] on div "color-222222" at bounding box center [548, 162] width 7 height 7
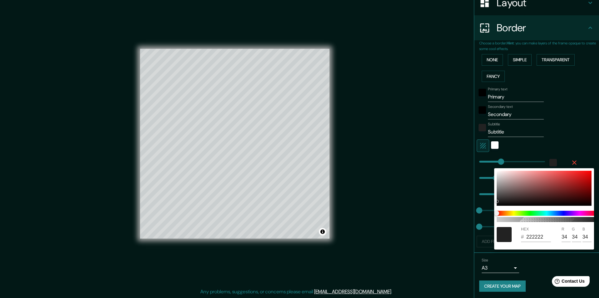
click at [579, 155] on div at bounding box center [299, 149] width 599 height 298
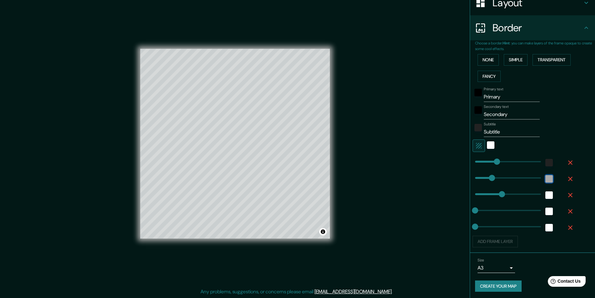
click at [545, 179] on div "white" at bounding box center [548, 178] width 7 height 7
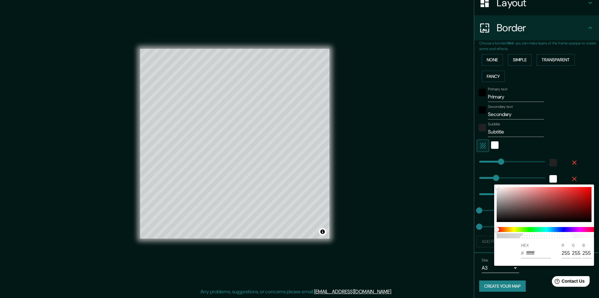
click at [570, 173] on div at bounding box center [299, 149] width 599 height 298
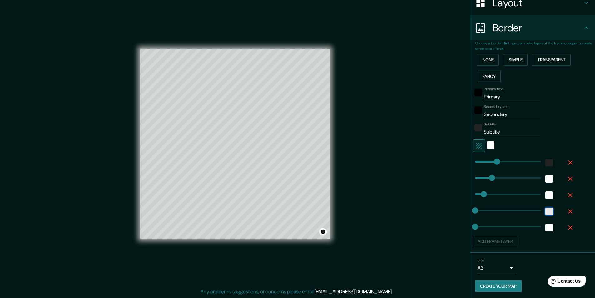
click at [545, 211] on div "white" at bounding box center [548, 210] width 7 height 7
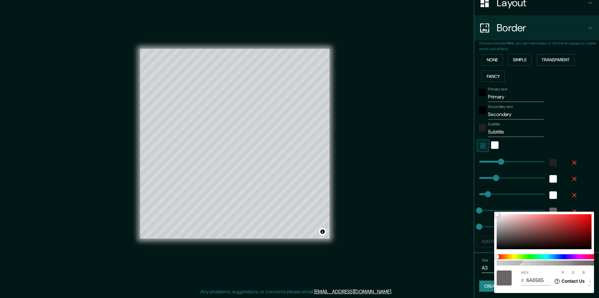
click at [501, 235] on div at bounding box center [544, 231] width 95 height 35
click at [500, 246] on div at bounding box center [544, 231] width 95 height 35
click at [591, 221] on div at bounding box center [544, 231] width 95 height 35
click at [592, 221] on div at bounding box center [592, 221] width 2 height 2
drag, startPoint x: 499, startPoint y: 252, endPoint x: 491, endPoint y: 249, distance: 8.5
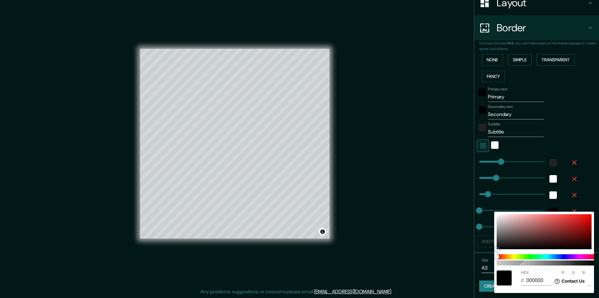
click at [493, 250] on div "100 HEX # 000000 R 0 G 0 B 0" at bounding box center [299, 149] width 599 height 298
click at [419, 234] on div at bounding box center [299, 149] width 599 height 298
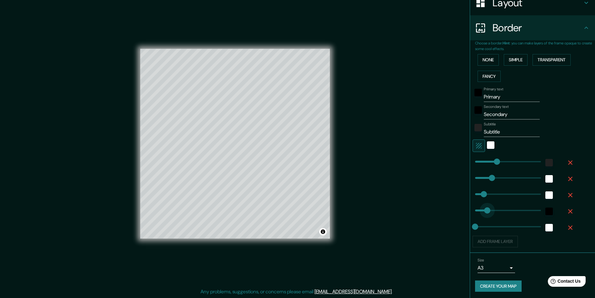
drag, startPoint x: 469, startPoint y: 208, endPoint x: 484, endPoint y: 207, distance: 14.4
drag, startPoint x: 495, startPoint y: 207, endPoint x: 480, endPoint y: 208, distance: 15.3
drag, startPoint x: 499, startPoint y: 97, endPoint x: 418, endPoint y: 95, distance: 81.5
click at [417, 95] on div "Mappin Location London, Greater London, England, United Kingdom Pins Style Layo…" at bounding box center [297, 149] width 595 height 298
drag, startPoint x: 525, startPoint y: 118, endPoint x: 475, endPoint y: 116, distance: 49.7
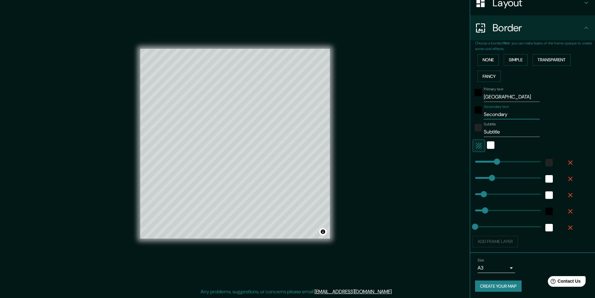
click at [489, 118] on input "Secondary" at bounding box center [512, 114] width 56 height 10
drag, startPoint x: 457, startPoint y: 130, endPoint x: 397, endPoint y: 124, distance: 60.2
click at [394, 126] on div "Mappin Location London, Greater London, England, United Kingdom Pins Style Layo…" at bounding box center [297, 149] width 595 height 298
click at [493, 114] on input "Secondary text" at bounding box center [512, 114] width 56 height 10
click at [509, 132] on input "Subtitle" at bounding box center [512, 132] width 56 height 10
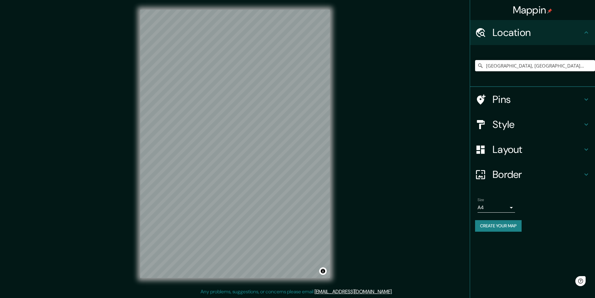
click at [516, 67] on input "[GEOGRAPHIC_DATA], [GEOGRAPHIC_DATA], [GEOGRAPHIC_DATA], [GEOGRAPHIC_DATA]" at bounding box center [535, 65] width 120 height 11
drag, startPoint x: 587, startPoint y: 66, endPoint x: 393, endPoint y: 68, distance: 194.5
click at [393, 68] on div "Mappin Location [GEOGRAPHIC_DATA], [GEOGRAPHIC_DATA], [GEOGRAPHIC_DATA], [GEOGR…" at bounding box center [297, 149] width 595 height 298
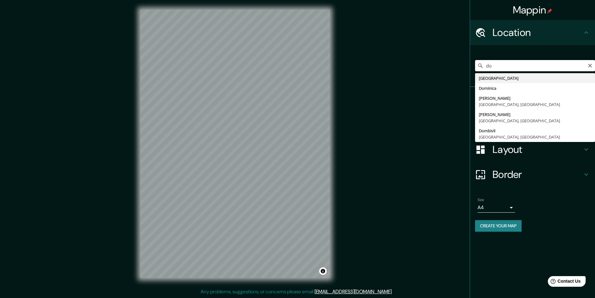
type input "d"
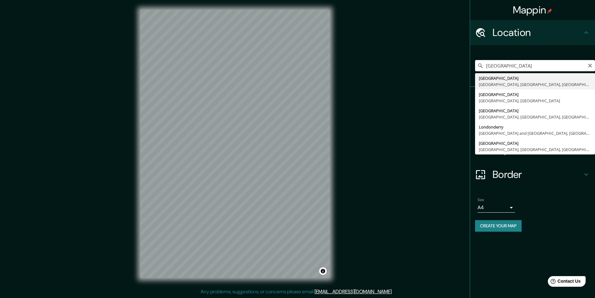
type input "[GEOGRAPHIC_DATA], [GEOGRAPHIC_DATA], [GEOGRAPHIC_DATA], [GEOGRAPHIC_DATA]"
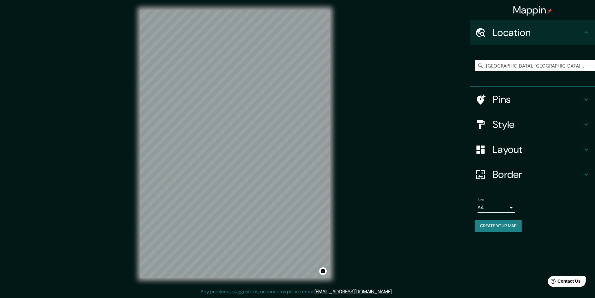
click at [524, 146] on h4 "Layout" at bounding box center [537, 149] width 90 height 12
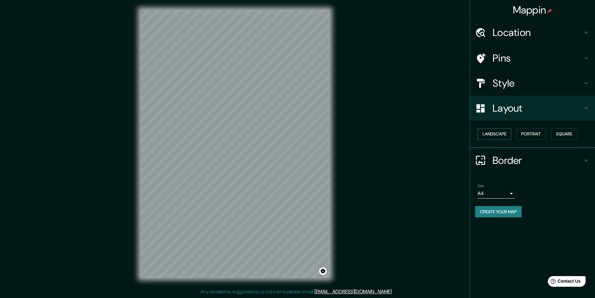
click at [505, 132] on button "Landscape" at bounding box center [494, 134] width 34 height 12
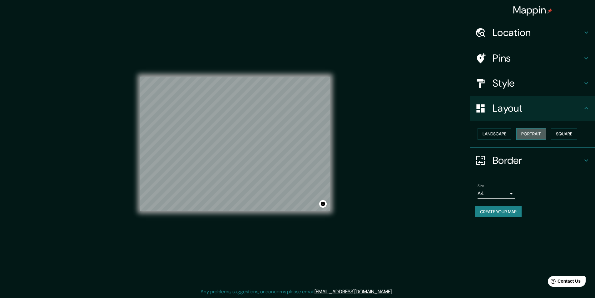
click at [535, 132] on button "Portrait" at bounding box center [531, 134] width 30 height 12
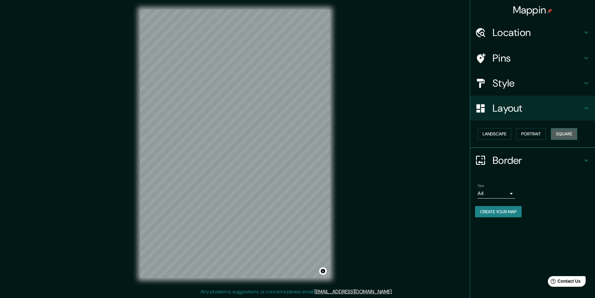
click at [574, 134] on button "Square" at bounding box center [564, 134] width 26 height 12
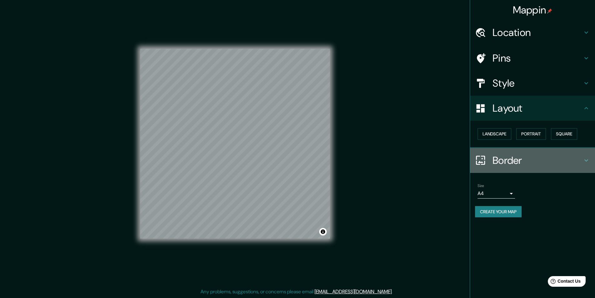
click at [532, 167] on div "Border" at bounding box center [532, 160] width 125 height 25
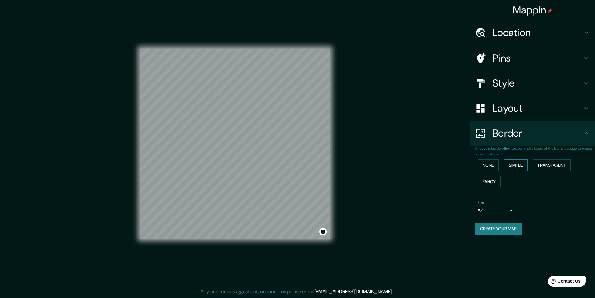
click at [519, 165] on button "Simple" at bounding box center [516, 165] width 24 height 12
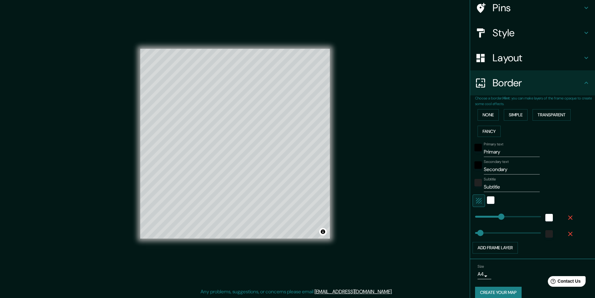
scroll to position [58, 0]
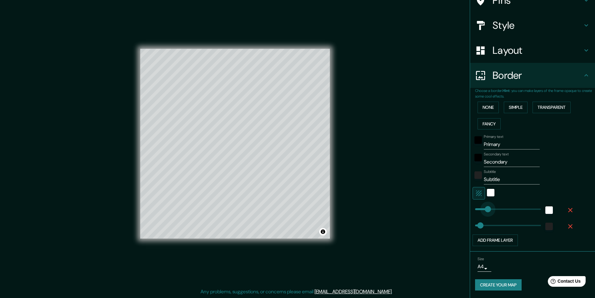
type input "124"
drag, startPoint x: 494, startPoint y: 209, endPoint x: 484, endPoint y: 208, distance: 10.7
type input "49"
type input "210"
drag, startPoint x: 486, startPoint y: 209, endPoint x: 494, endPoint y: 208, distance: 7.2
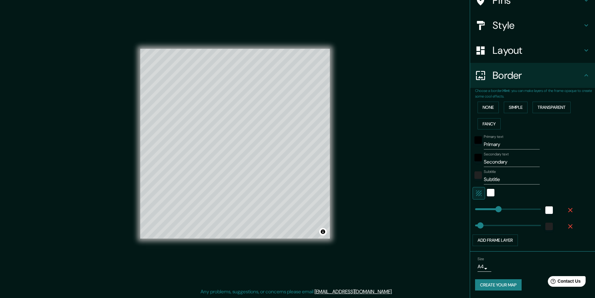
type input "115"
type input "156"
drag, startPoint x: 483, startPoint y: 224, endPoint x: 487, endPoint y: 223, distance: 4.4
type input "95"
type input "69"
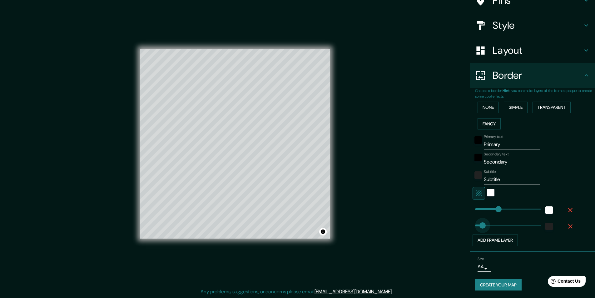
drag, startPoint x: 481, startPoint y: 224, endPoint x: 478, endPoint y: 224, distance: 3.1
type input "72"
type input "63"
type input "32"
drag, startPoint x: 477, startPoint y: 224, endPoint x: 474, endPoint y: 225, distance: 3.4
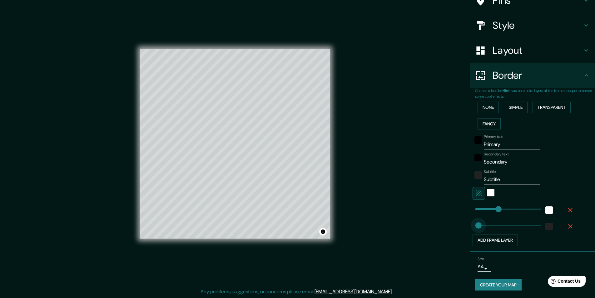
type input "35"
click at [380, 226] on div "Mappin Location [GEOGRAPHIC_DATA], [GEOGRAPHIC_DATA], [GEOGRAPHIC_DATA], [GEOGR…" at bounding box center [297, 149] width 595 height 298
click at [489, 238] on button "Add frame layer" at bounding box center [494, 240] width 45 height 12
type input "173"
drag, startPoint x: 494, startPoint y: 238, endPoint x: 476, endPoint y: 228, distance: 20.1
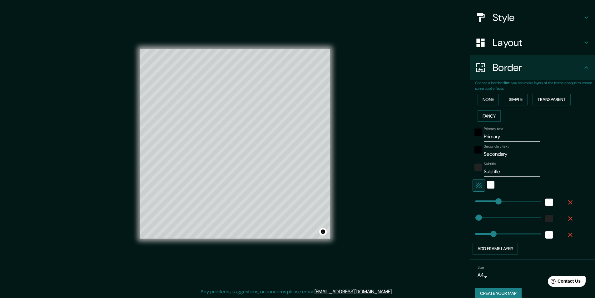
scroll to position [74, 0]
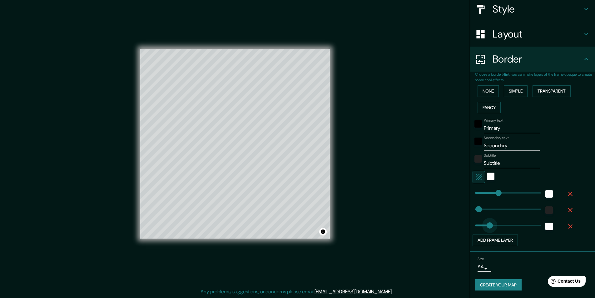
type input "130"
drag, startPoint x: 490, startPoint y: 224, endPoint x: 484, endPoint y: 224, distance: 5.9
type input "92"
drag, startPoint x: 484, startPoint y: 224, endPoint x: 480, endPoint y: 225, distance: 4.2
type input "55"
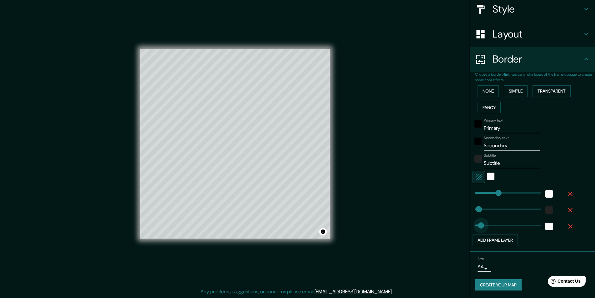
drag, startPoint x: 481, startPoint y: 225, endPoint x: 476, endPoint y: 226, distance: 4.8
type input "0"
drag, startPoint x: 480, startPoint y: 226, endPoint x: 454, endPoint y: 228, distance: 26.3
type input "12"
type input "17"
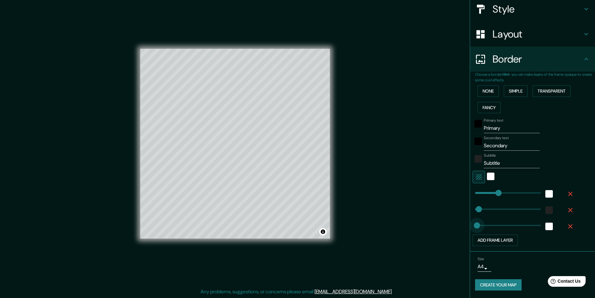
type input "14"
type input "0"
drag, startPoint x: 472, startPoint y: 227, endPoint x: 464, endPoint y: 228, distance: 7.8
type input "12"
click at [485, 241] on button "Add frame layer" at bounding box center [494, 240] width 45 height 12
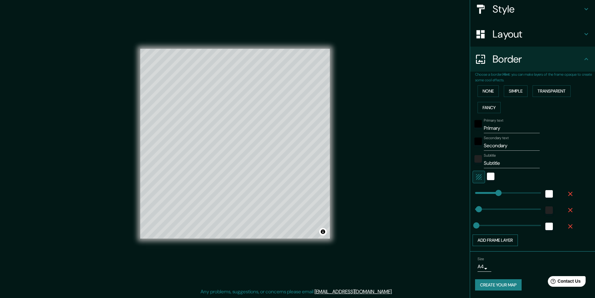
type input "12"
type input "0"
drag, startPoint x: 494, startPoint y: 239, endPoint x: 448, endPoint y: 243, distance: 46.7
type input "0"
drag, startPoint x: 473, startPoint y: 226, endPoint x: 463, endPoint y: 226, distance: 10.3
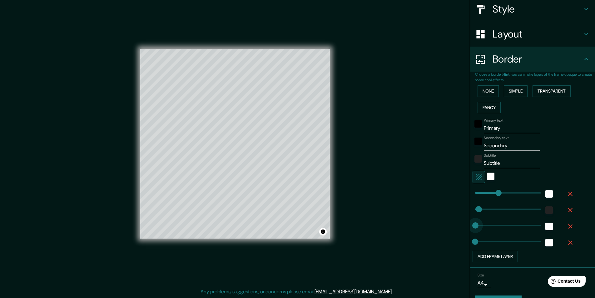
type input "20"
click at [566, 240] on icon "button" at bounding box center [569, 242] width 7 height 7
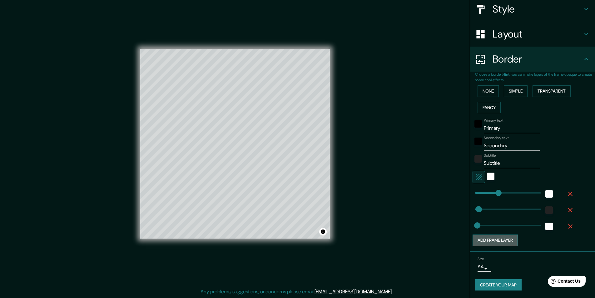
click at [499, 242] on button "Add frame layer" at bounding box center [494, 240] width 45 height 12
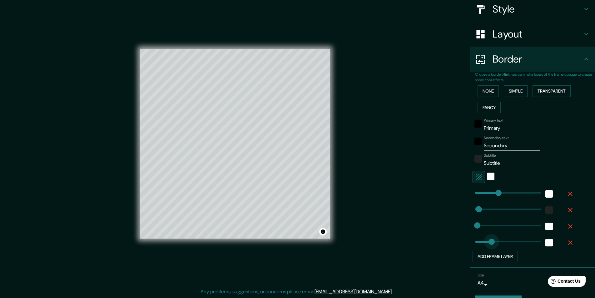
type input "0"
drag, startPoint x: 487, startPoint y: 242, endPoint x: 442, endPoint y: 244, distance: 44.4
click at [566, 240] on icon "button" at bounding box center [569, 242] width 7 height 7
drag, startPoint x: 515, startPoint y: 130, endPoint x: 393, endPoint y: 142, distance: 122.6
click at [393, 142] on div "Mappin Location [GEOGRAPHIC_DATA], [GEOGRAPHIC_DATA], [GEOGRAPHIC_DATA], [GEOGR…" at bounding box center [297, 149] width 595 height 298
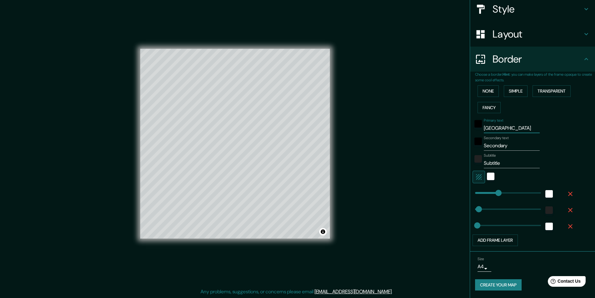
type input "[GEOGRAPHIC_DATA]"
drag, startPoint x: 513, startPoint y: 149, endPoint x: 483, endPoint y: 148, distance: 30.0
click at [484, 148] on input "Secondary" at bounding box center [512, 145] width 56 height 10
click at [512, 142] on input "Secondary" at bounding box center [512, 145] width 56 height 10
click at [513, 145] on input "Secondary" at bounding box center [512, 145] width 56 height 10
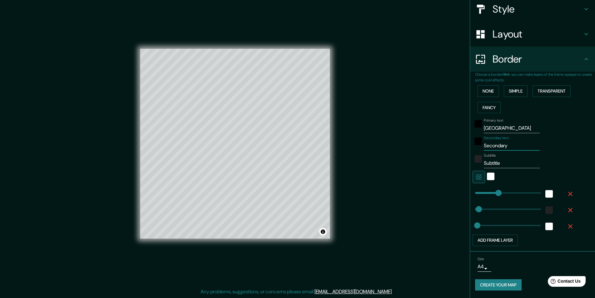
click at [512, 146] on input "Secondary" at bounding box center [512, 145] width 56 height 10
drag, startPoint x: 513, startPoint y: 146, endPoint x: 458, endPoint y: 149, distance: 55.0
click at [458, 149] on div "Mappin Location [GEOGRAPHIC_DATA], [GEOGRAPHIC_DATA], [GEOGRAPHIC_DATA], [GEOGR…" at bounding box center [297, 149] width 595 height 298
drag, startPoint x: 515, startPoint y: 148, endPoint x: 410, endPoint y: 153, distance: 105.6
click at [403, 152] on div "Mappin Location [GEOGRAPHIC_DATA], [GEOGRAPHIC_DATA], [GEOGRAPHIC_DATA], [GEOGR…" at bounding box center [297, 149] width 595 height 298
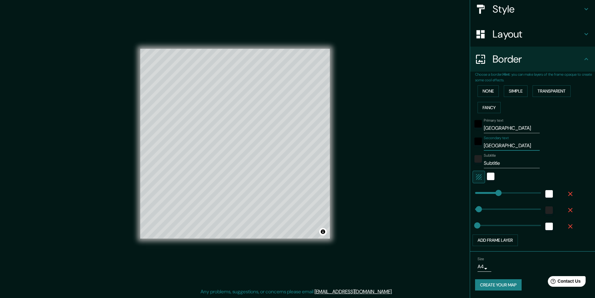
type input "[GEOGRAPHIC_DATA]"
drag, startPoint x: 506, startPoint y: 164, endPoint x: 373, endPoint y: 157, distance: 132.6
click at [369, 162] on div "Mappin Location [GEOGRAPHIC_DATA], [GEOGRAPHIC_DATA], [GEOGRAPHIC_DATA], [GEOGR…" at bounding box center [297, 149] width 595 height 298
click at [373, 153] on div "Mappin Location [GEOGRAPHIC_DATA], [GEOGRAPHIC_DATA], [GEOGRAPHIC_DATA], [GEOGR…" at bounding box center [297, 149] width 595 height 298
drag, startPoint x: 522, startPoint y: 147, endPoint x: 448, endPoint y: 141, distance: 74.2
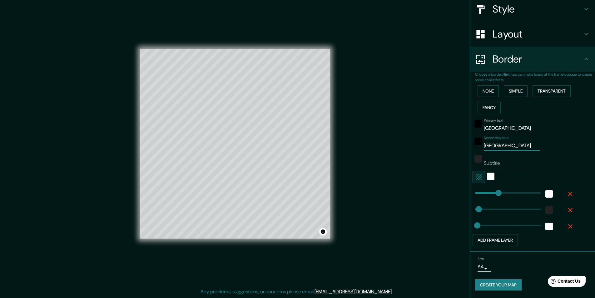
click at [434, 145] on div "Mappin Location [GEOGRAPHIC_DATA], [GEOGRAPHIC_DATA], [GEOGRAPHIC_DATA], [GEOGR…" at bounding box center [297, 149] width 595 height 298
click at [257, 215] on div at bounding box center [256, 215] width 5 height 5
click at [256, 216] on div at bounding box center [256, 215] width 5 height 5
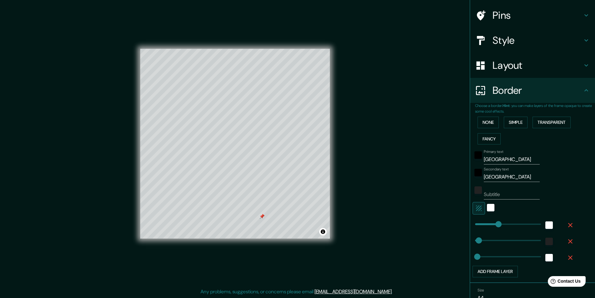
scroll to position [0, 0]
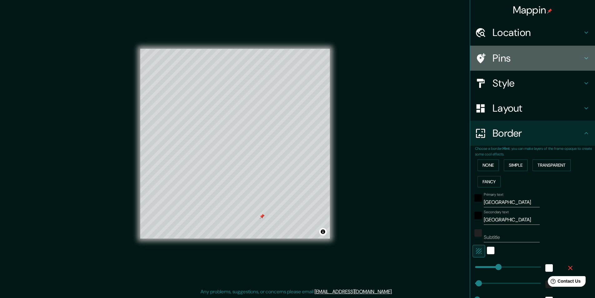
click at [513, 56] on h4 "Pins" at bounding box center [537, 58] width 90 height 12
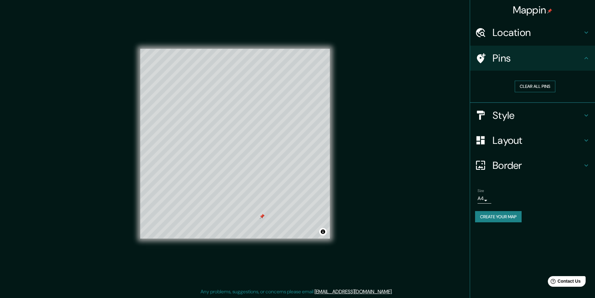
click at [527, 83] on button "Clear all pins" at bounding box center [535, 87] width 41 height 12
click at [534, 114] on h4 "Style" at bounding box center [537, 115] width 90 height 12
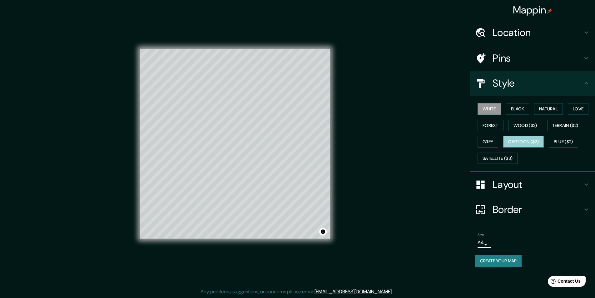
click at [518, 143] on button "Cartoon ($2)" at bounding box center [523, 142] width 41 height 12
click at [487, 106] on button "White" at bounding box center [488, 109] width 23 height 12
click at [507, 39] on div "Location" at bounding box center [532, 32] width 125 height 25
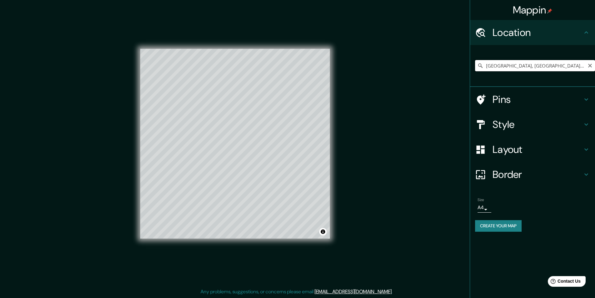
click at [511, 63] on input "[GEOGRAPHIC_DATA], [GEOGRAPHIC_DATA], [GEOGRAPHIC_DATA], [GEOGRAPHIC_DATA]" at bounding box center [535, 65] width 120 height 11
click at [592, 65] on icon "Clear" at bounding box center [589, 65] width 5 height 5
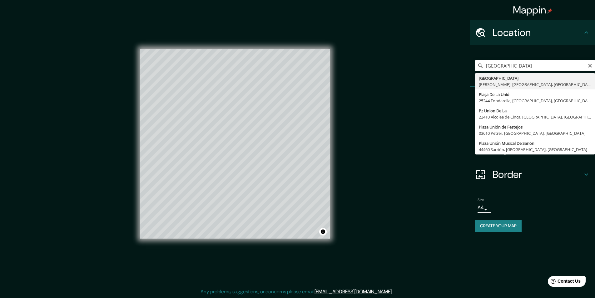
type input "[GEOGRAPHIC_DATA], [GEOGRAPHIC_DATA], [GEOGRAPHIC_DATA], [GEOGRAPHIC_DATA]"
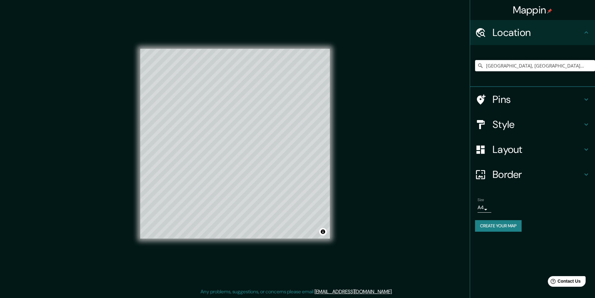
click at [529, 178] on h4 "Border" at bounding box center [537, 174] width 90 height 12
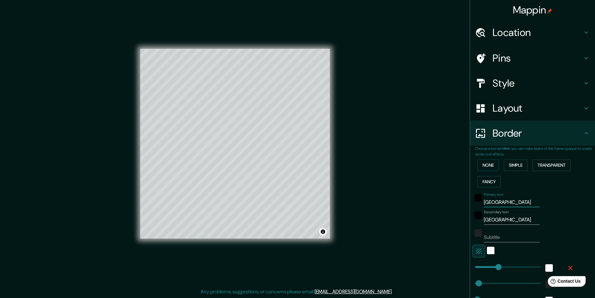
drag, startPoint x: 484, startPoint y: 204, endPoint x: 442, endPoint y: 203, distance: 41.8
click at [437, 204] on div "Mappin Location [GEOGRAPHIC_DATA], [GEOGRAPHIC_DATA], [GEOGRAPHIC_DATA], [GEOGR…" at bounding box center [297, 149] width 595 height 298
type input "[GEOGRAPHIC_DATA]"
drag, startPoint x: 522, startPoint y: 222, endPoint x: 374, endPoint y: 209, distance: 148.5
click at [424, 216] on div "Mappin Location [GEOGRAPHIC_DATA], [GEOGRAPHIC_DATA], [GEOGRAPHIC_DATA], [GEOGR…" at bounding box center [297, 149] width 595 height 298
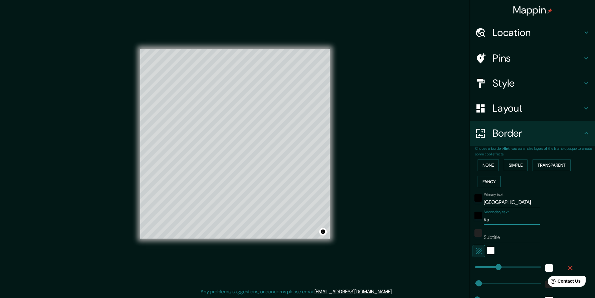
type input "R"
click at [529, 244] on div "Primary text Playa unión Secondary text Subtitle Add frame layer" at bounding box center [525, 255] width 100 height 130
click at [524, 239] on input "Subtitle" at bounding box center [512, 237] width 56 height 10
type input "[PERSON_NAME]"
